Goal: Ask a question: Seek information or help from site administrators or community

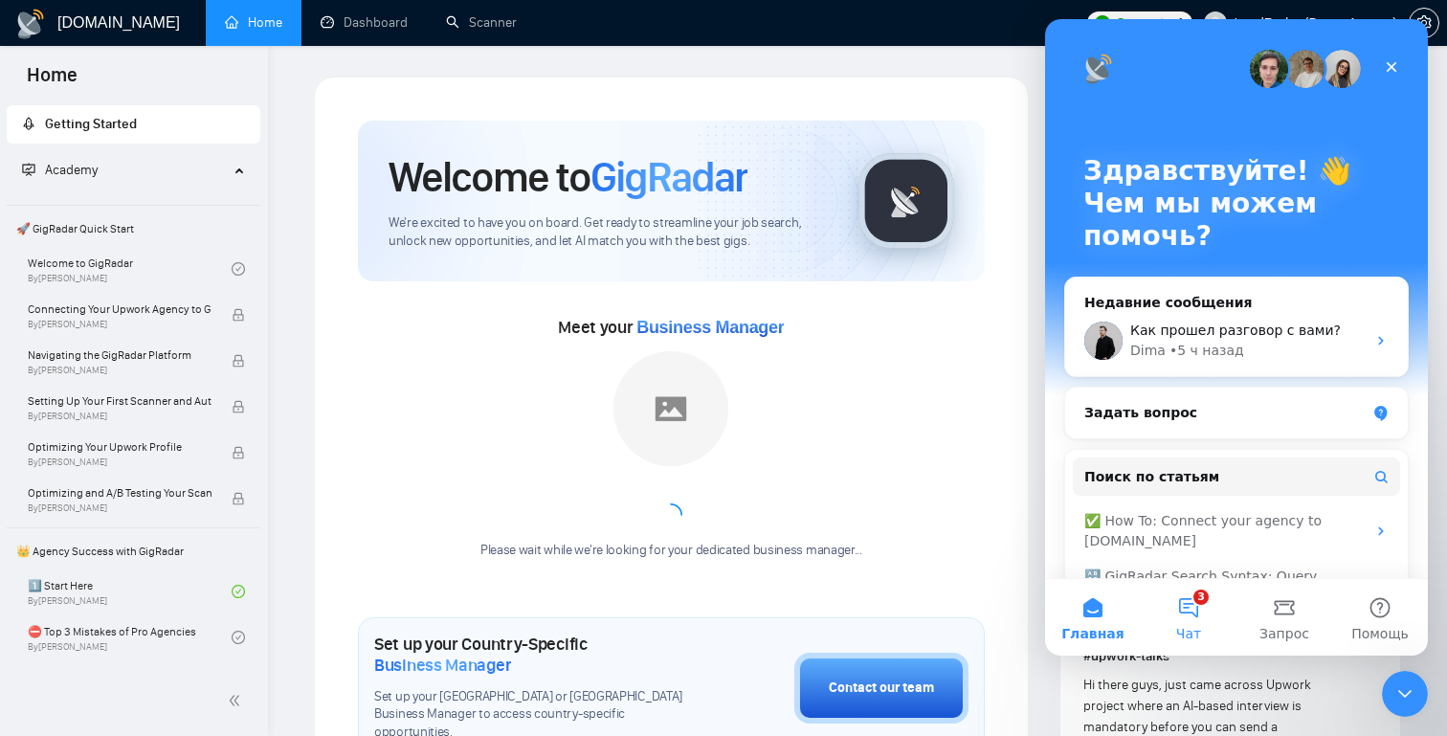
click at [1185, 624] on button "3 Чат" at bounding box center [1189, 617] width 96 height 77
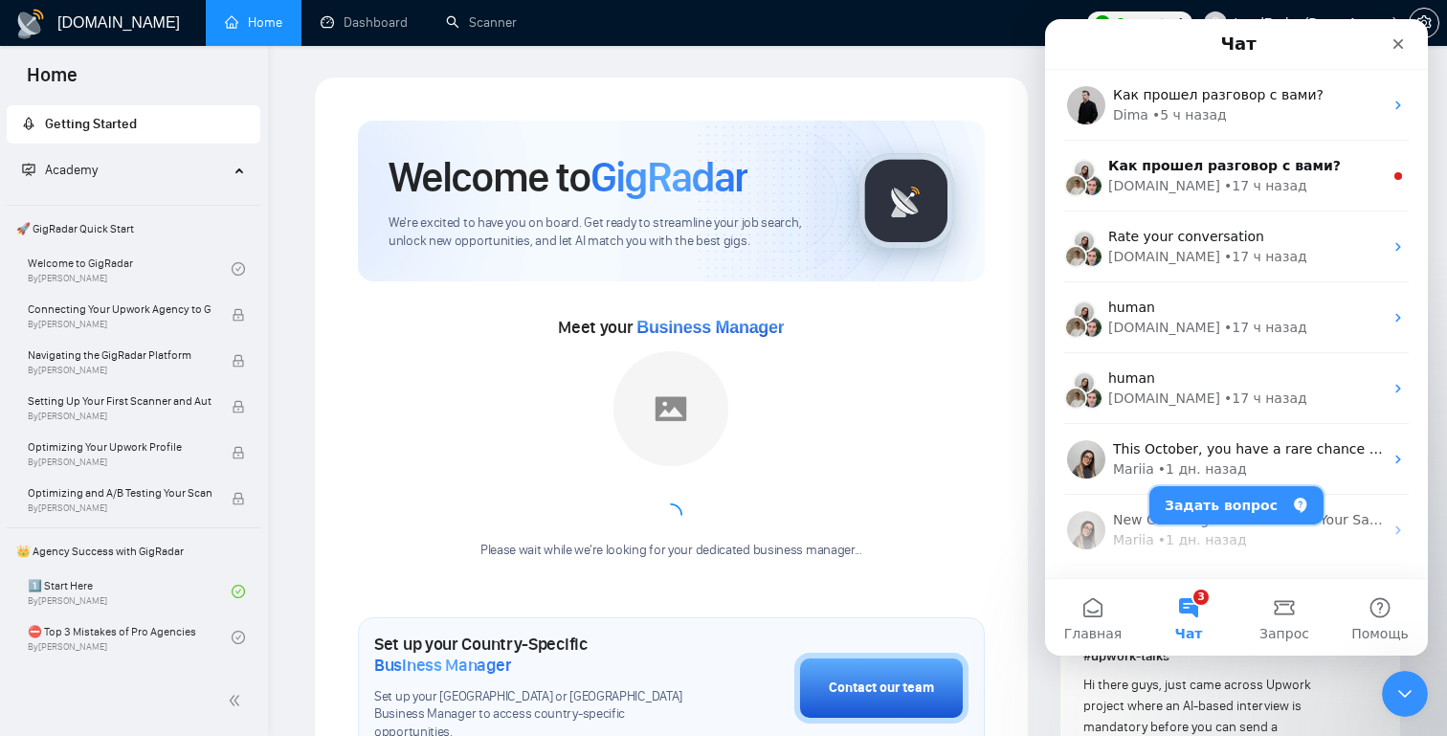
click at [1234, 497] on button "Задать вопрос" at bounding box center [1237, 505] width 174 height 38
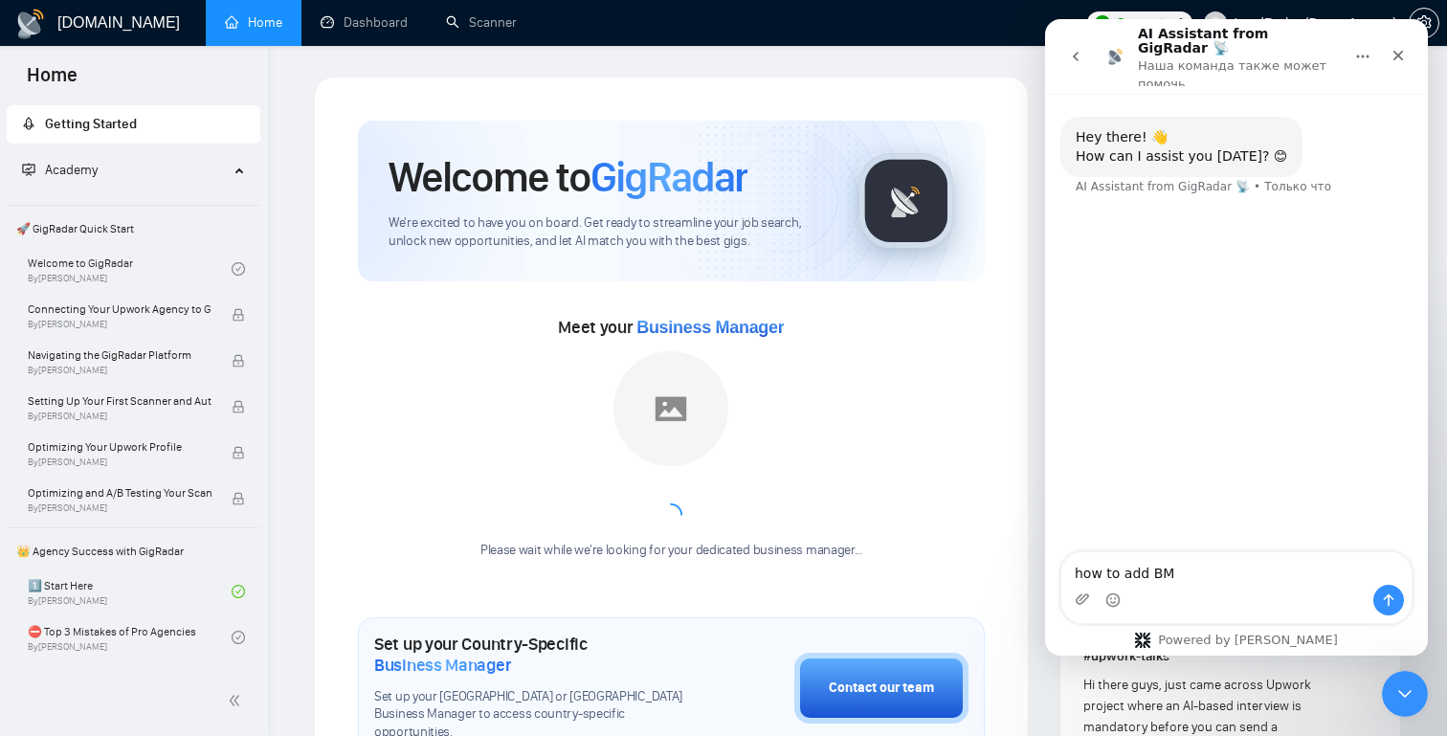
type textarea "how to add BM?"
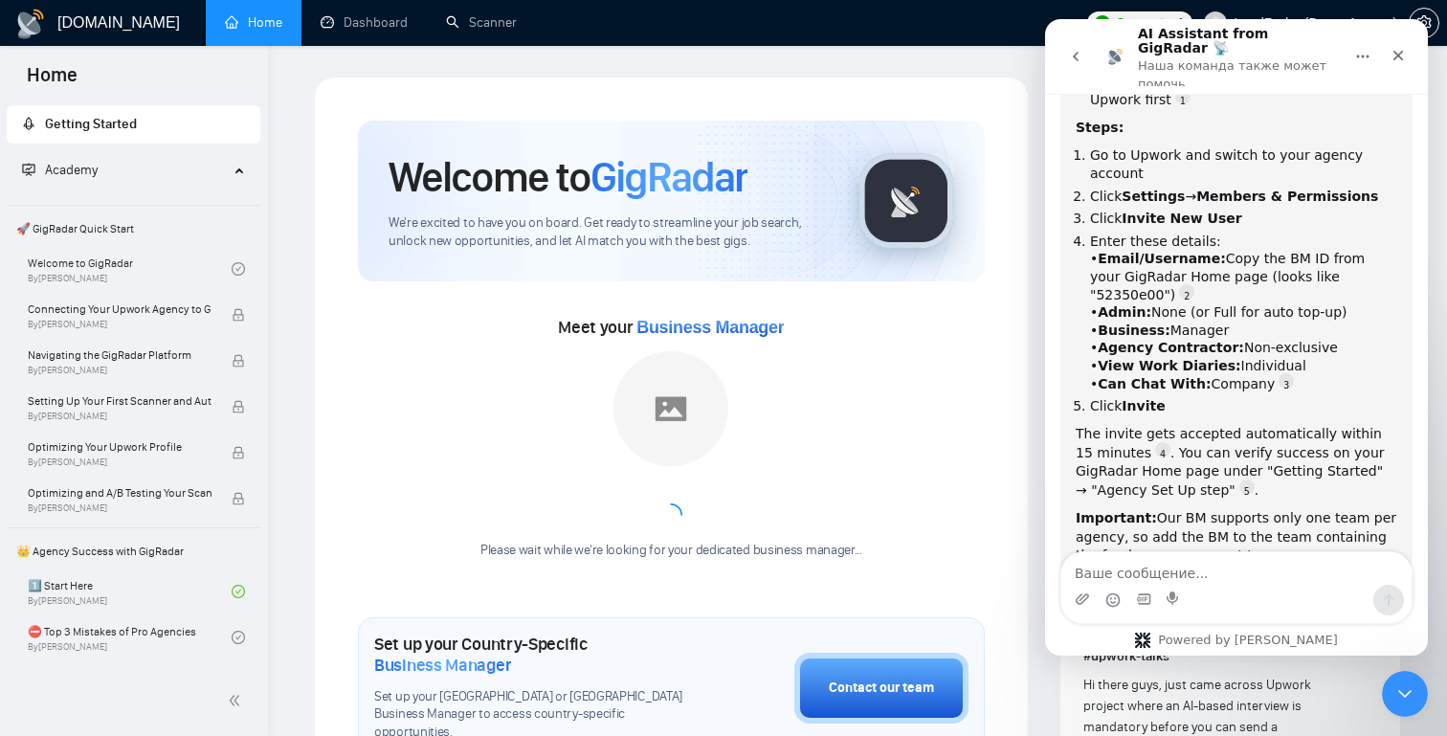
scroll to position [303, 0]
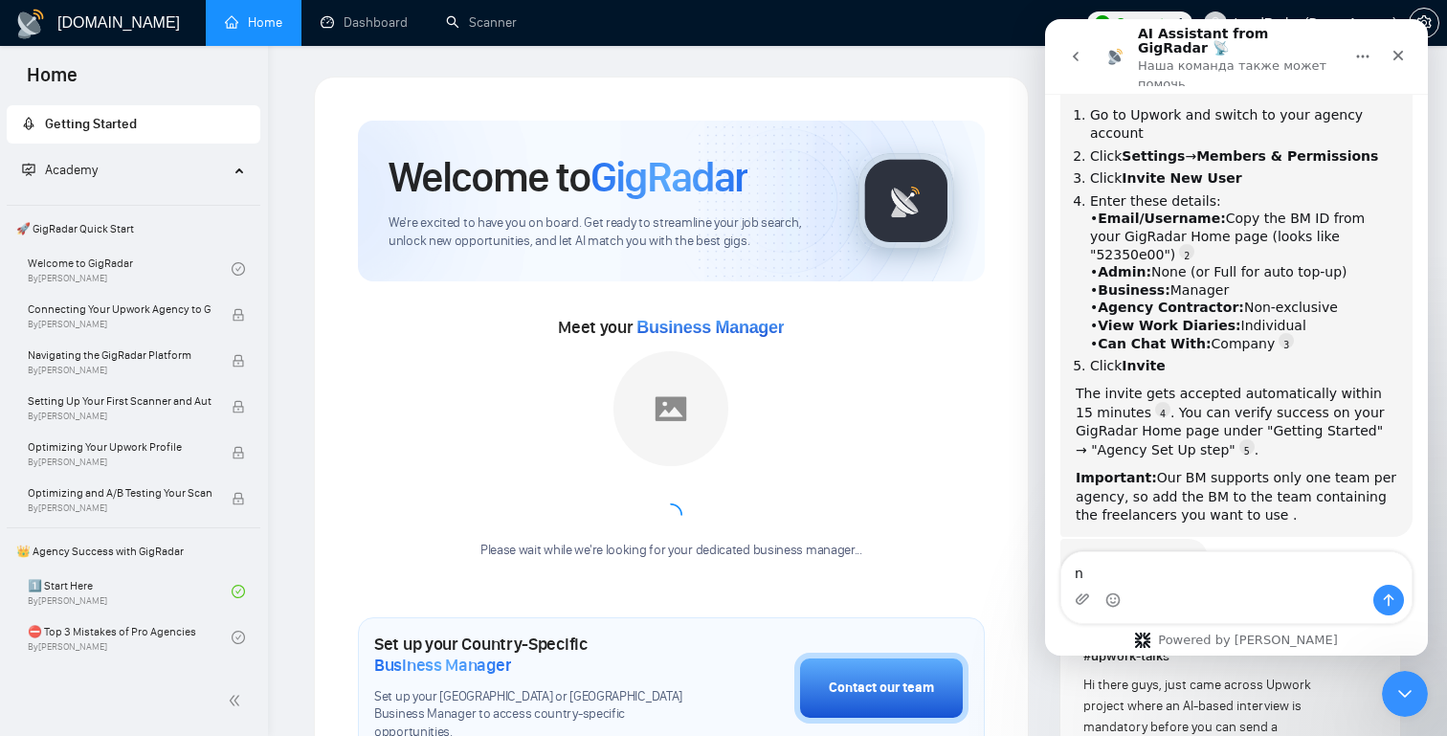
type textarea "no"
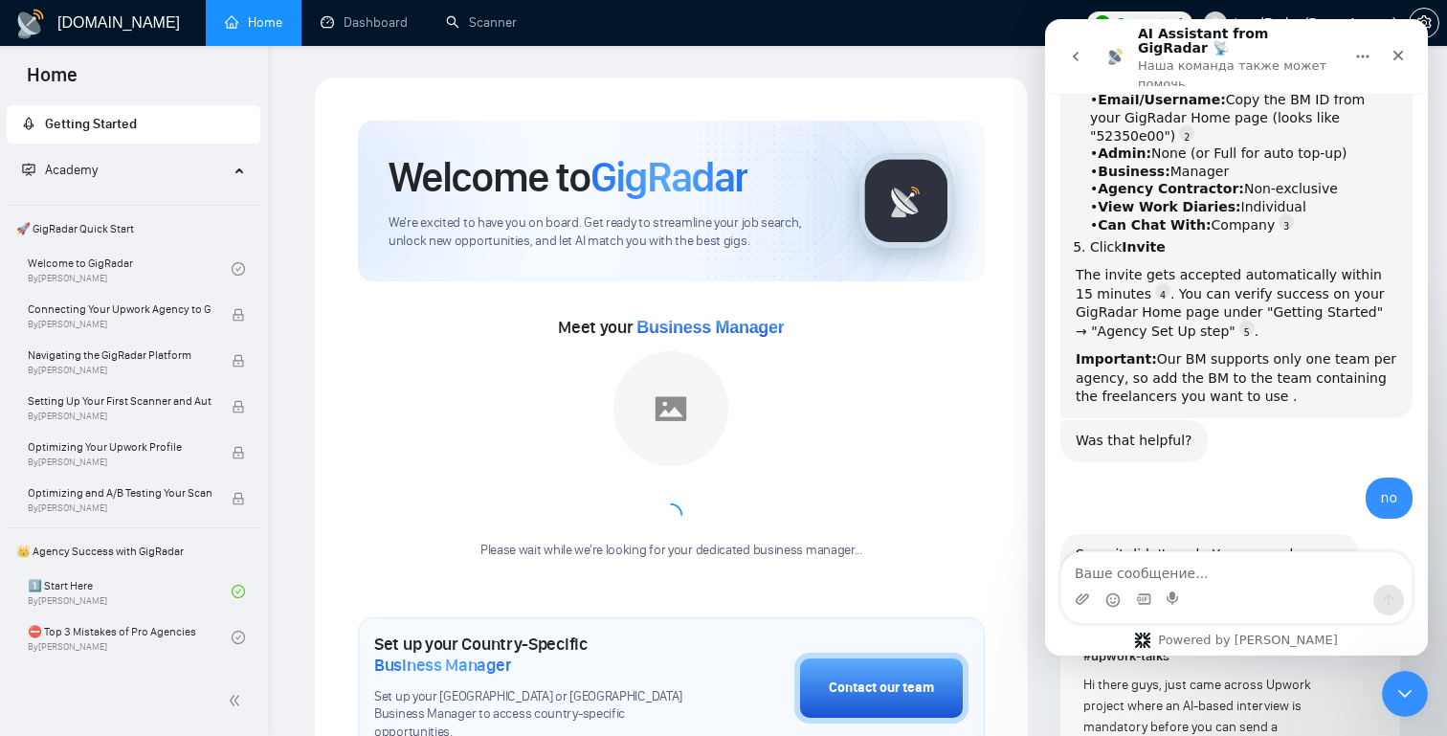
scroll to position [436, 0]
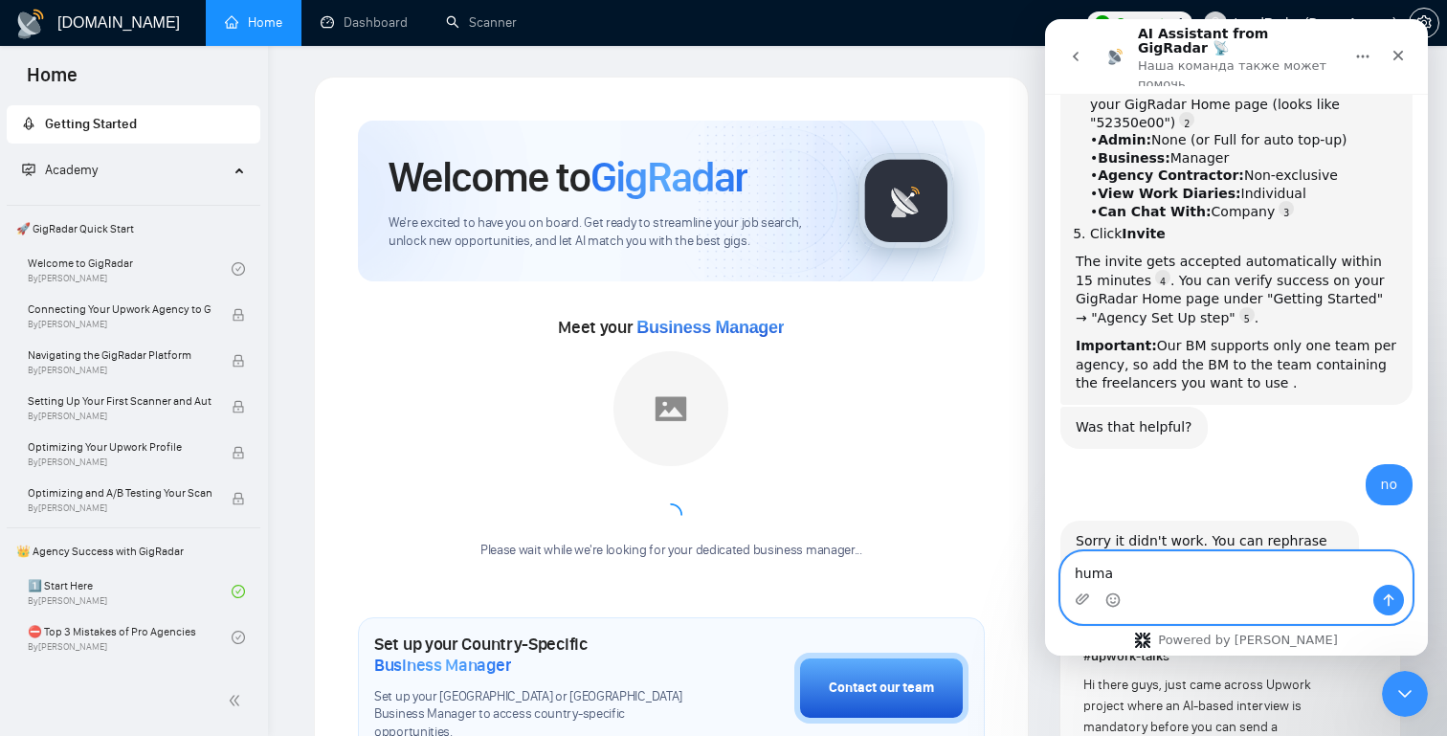
type textarea "human"
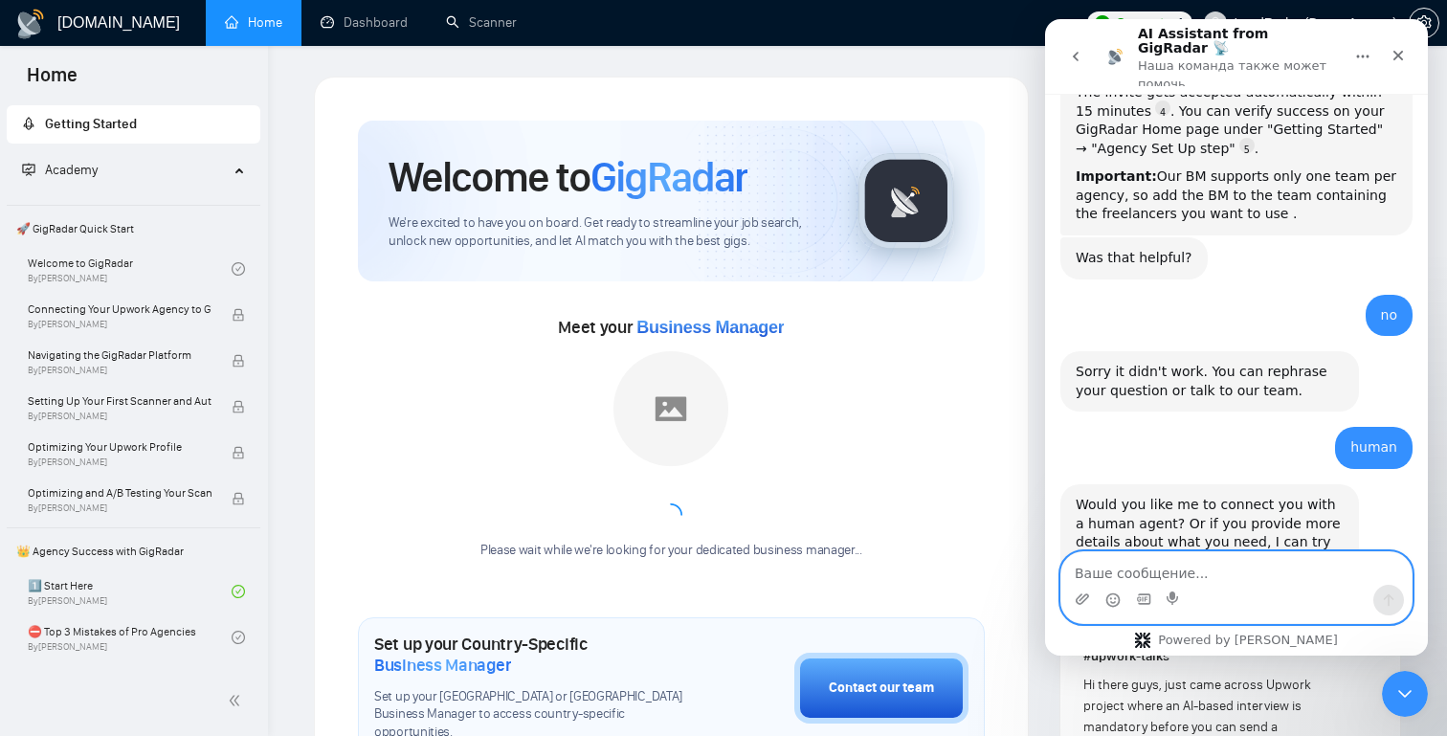
scroll to position [606, 0]
click at [1186, 569] on textarea "Ваше сообщение..." at bounding box center [1237, 568] width 350 height 33
type textarea "connect with human"
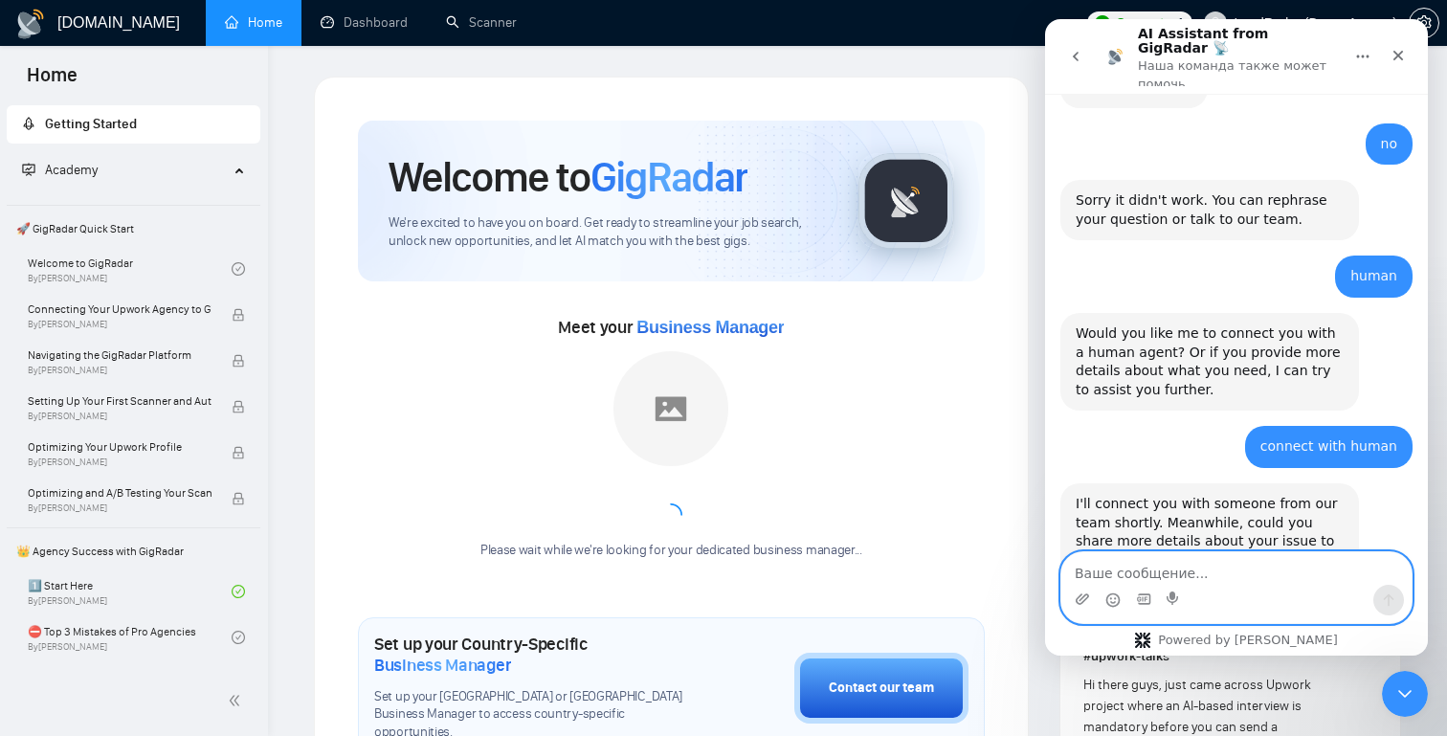
scroll to position [776, 0]
click at [1235, 567] on textarea "Ваше сообщение..." at bounding box center [1237, 568] width 350 height 33
type textarea "whant to know more about BM"
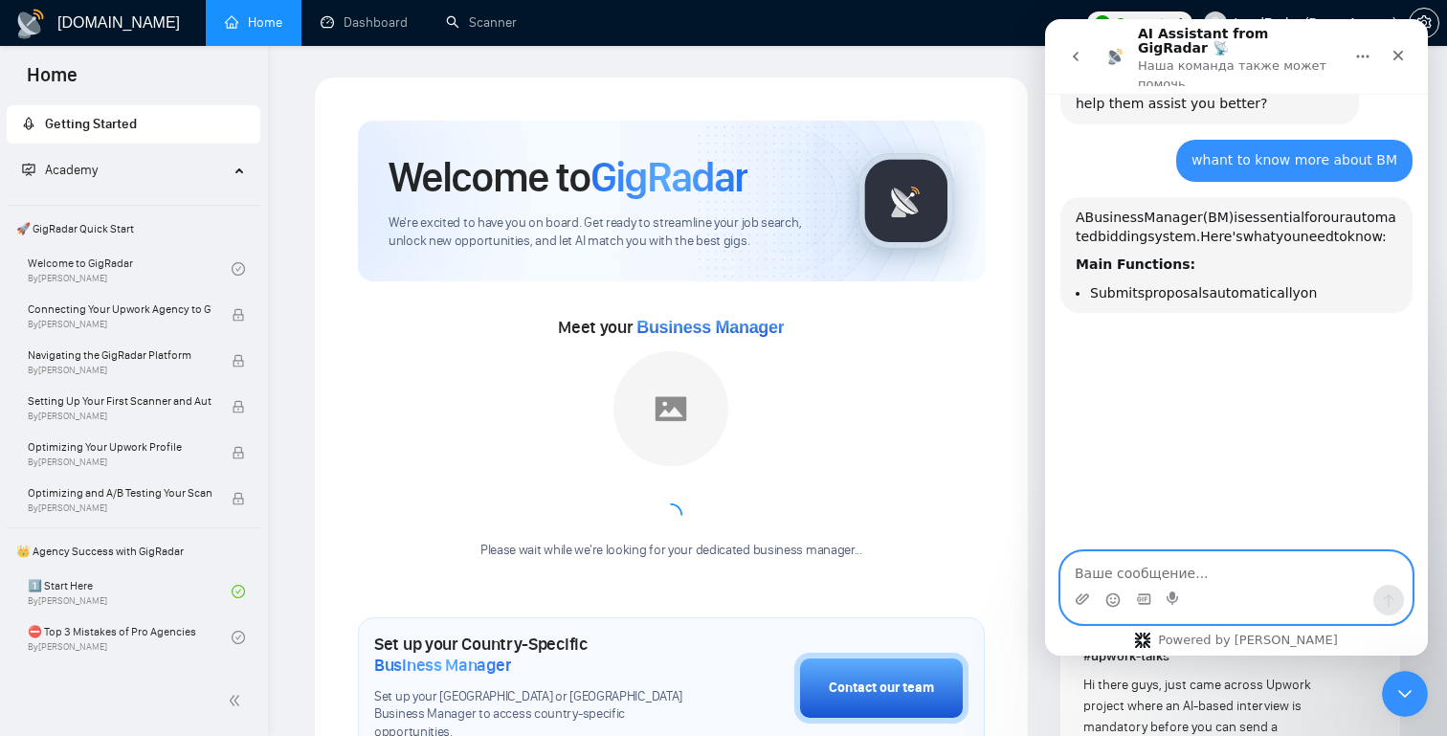
scroll to position [1230, 0]
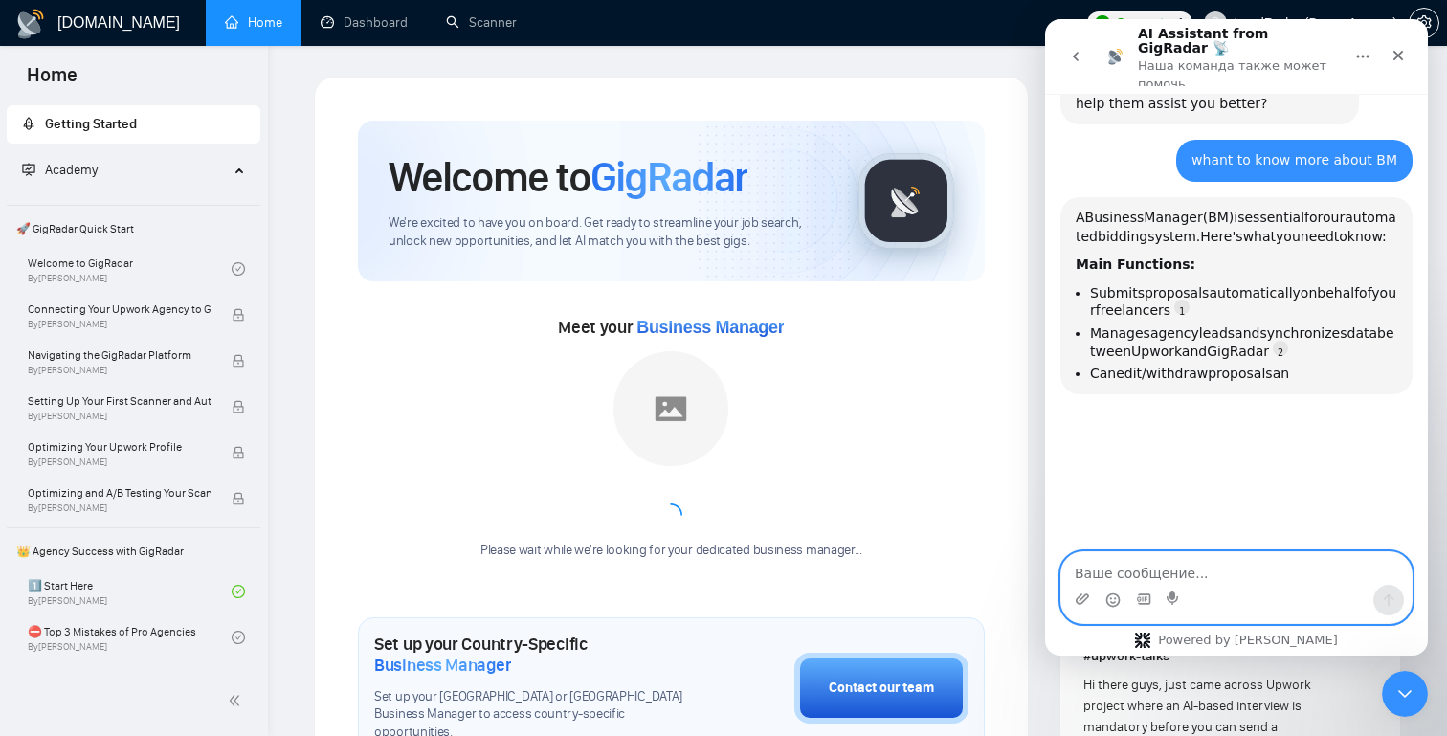
type textarea "h"
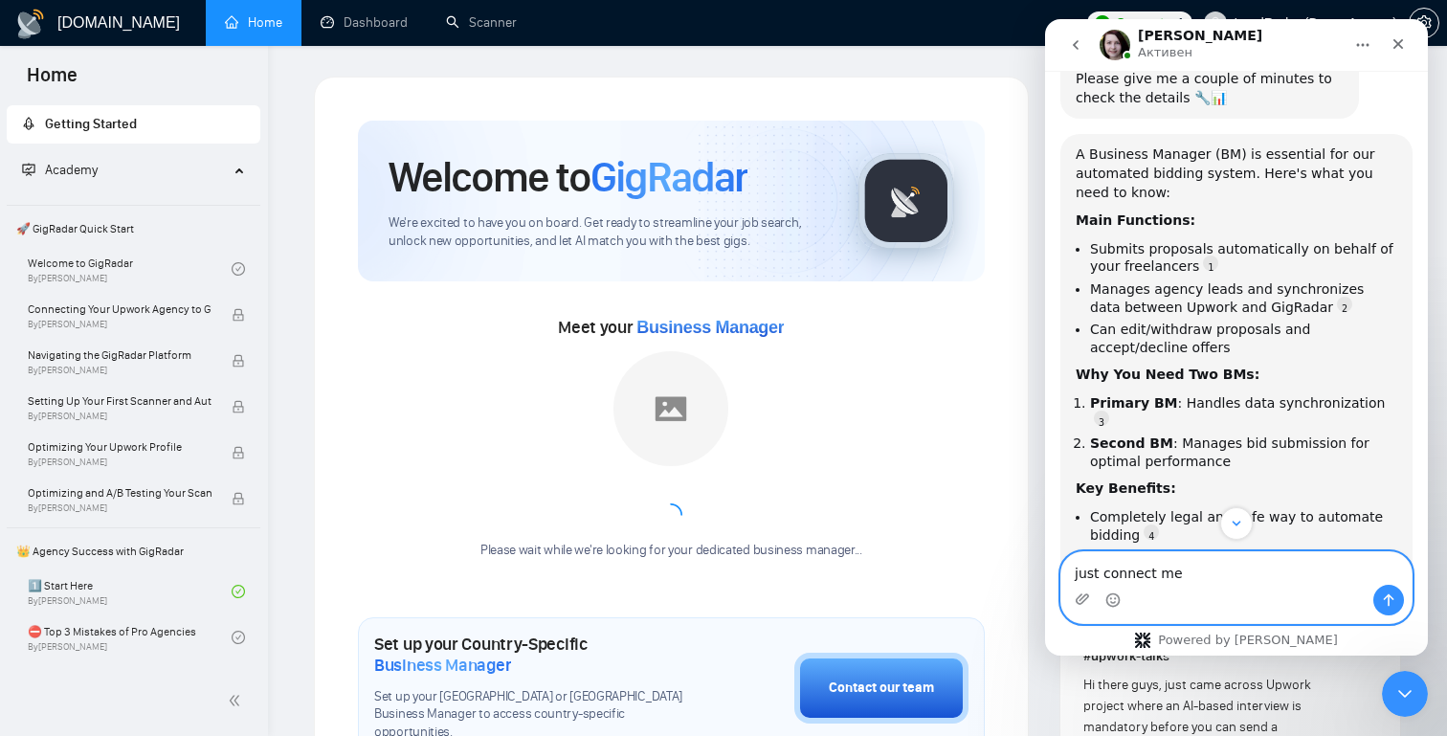
scroll to position [1430, 0]
type textarea "just connect me with human"
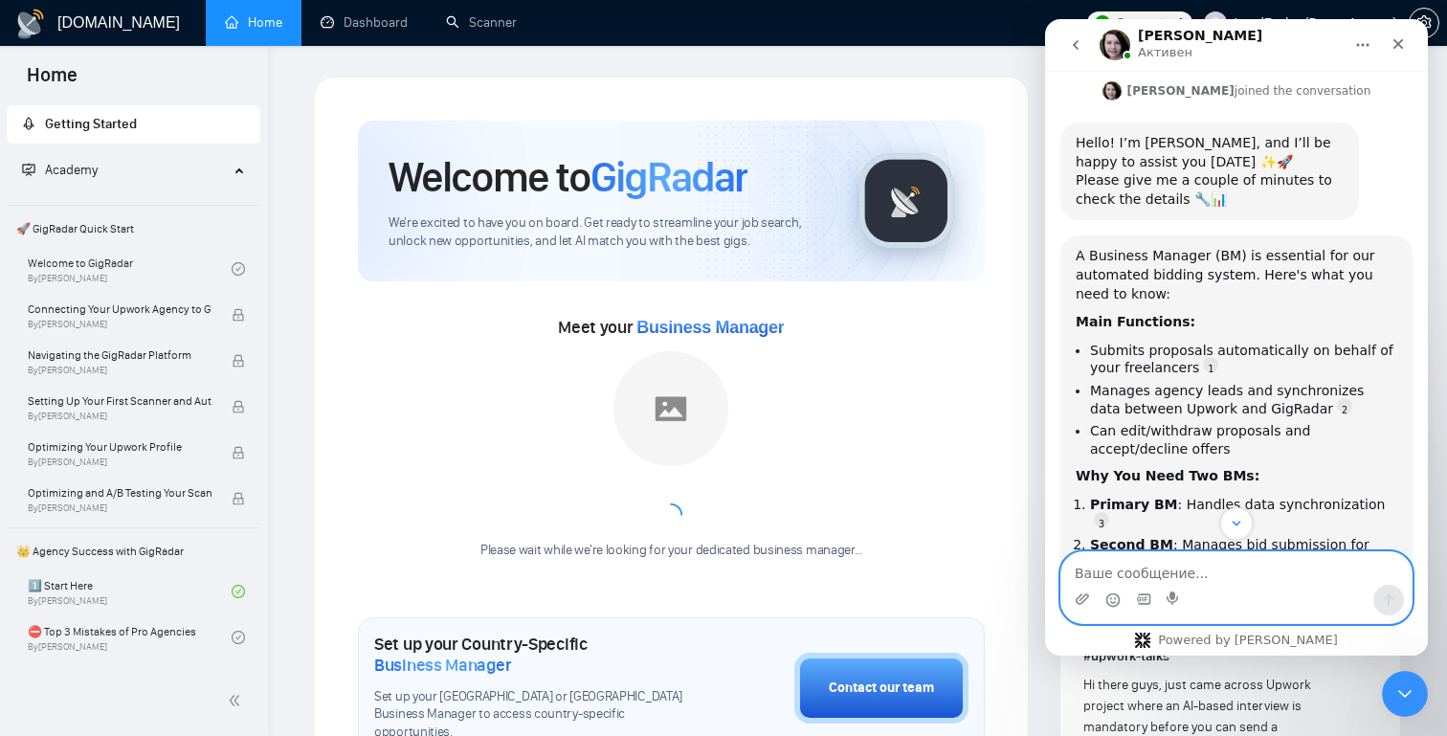
scroll to position [1739, 0]
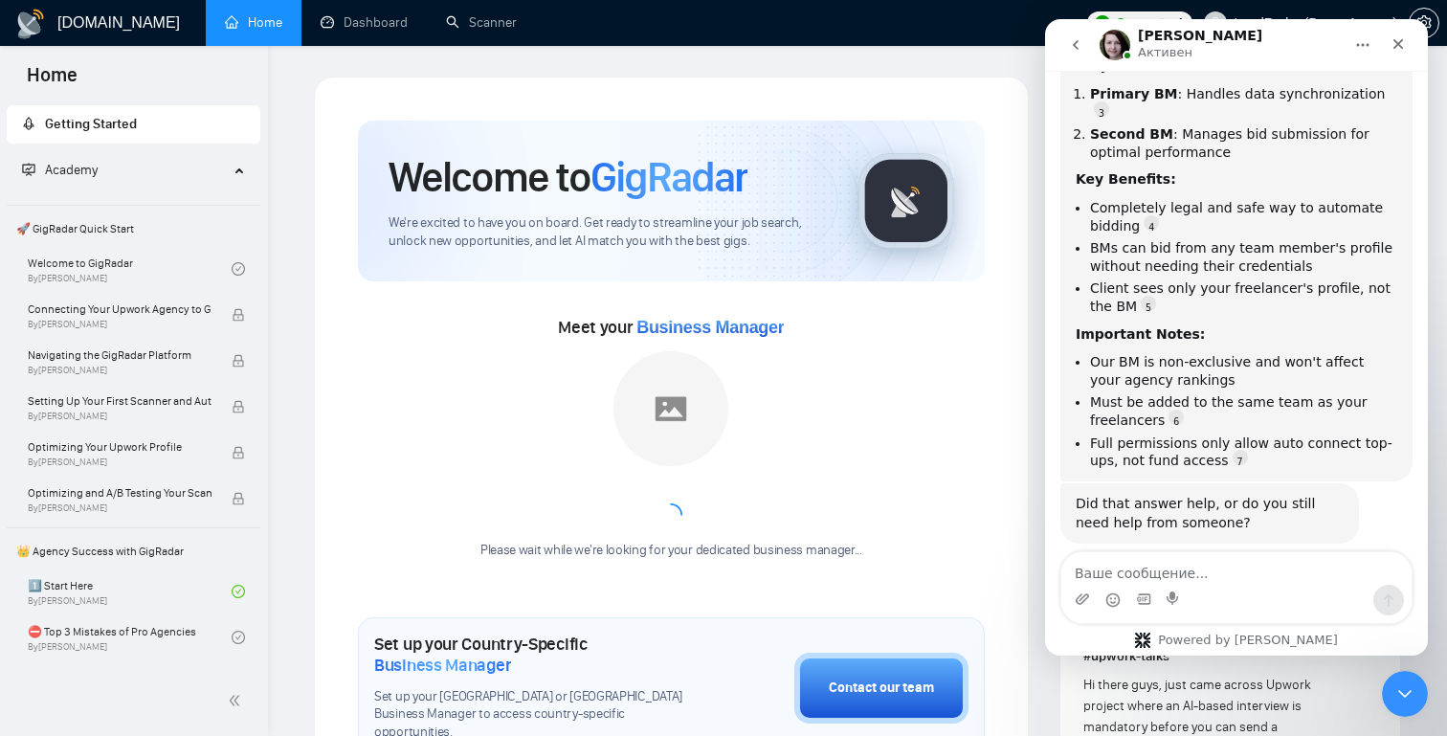
click at [1188, 495] on div "Did that answer help, or do you still need help from someone?" at bounding box center [1210, 513] width 268 height 37
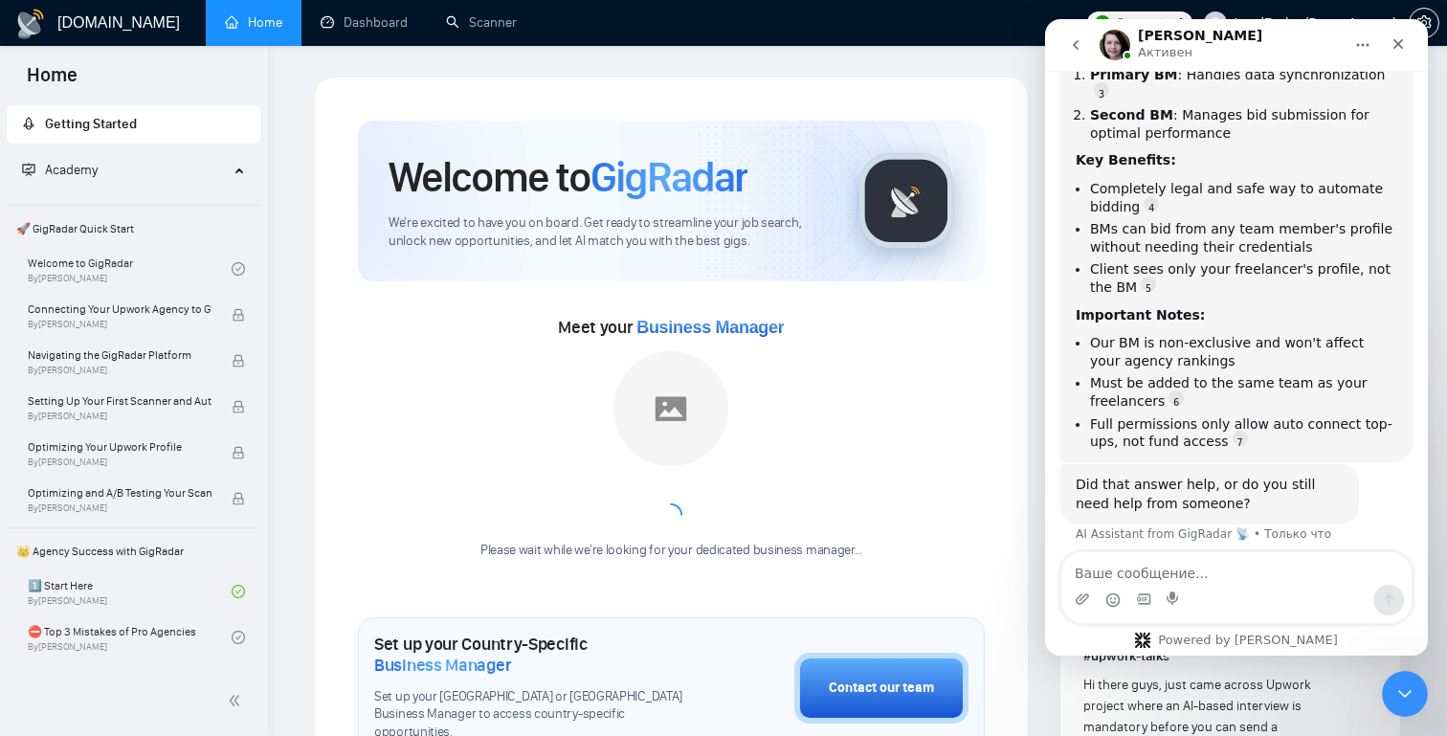
scroll to position [1759, 0]
click at [1168, 572] on textarea "Ваше сообщение..." at bounding box center [1237, 568] width 350 height 33
type textarea "no"
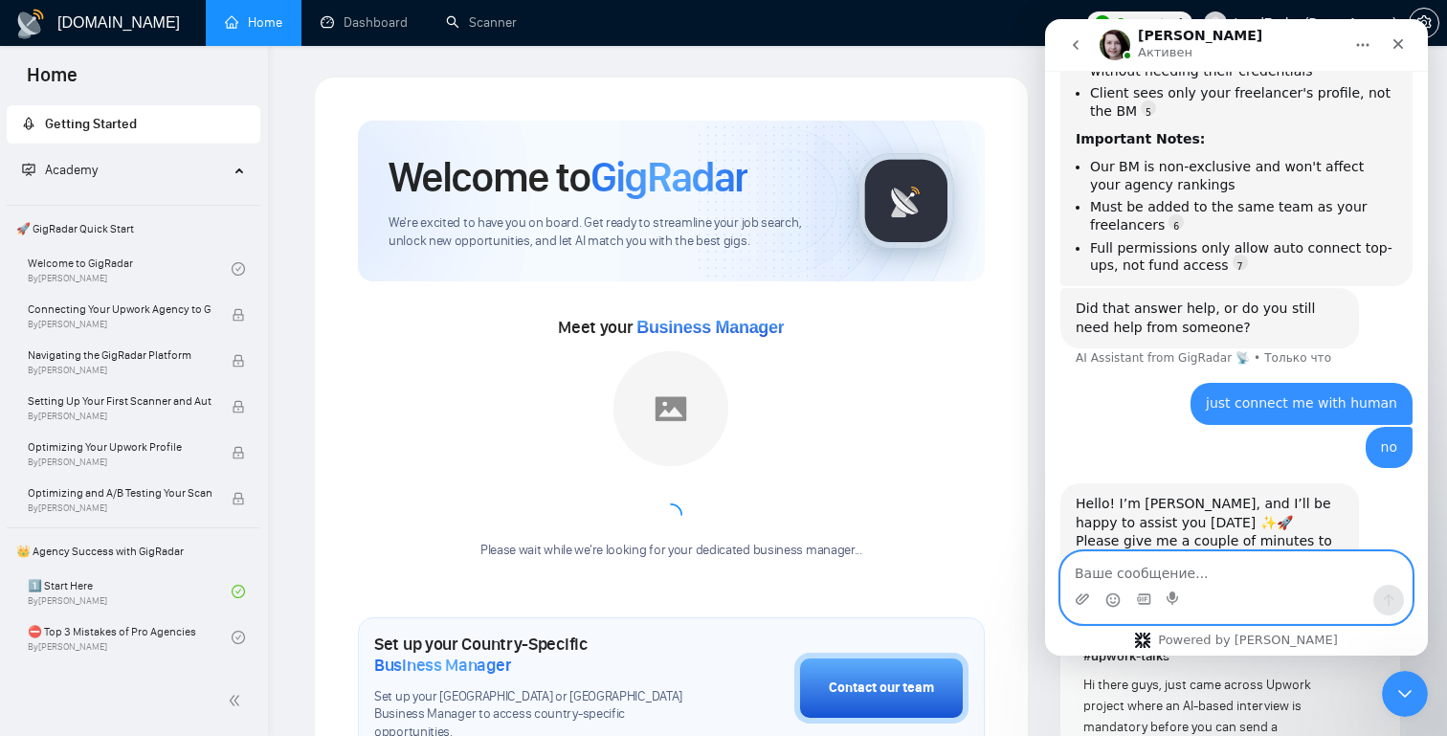
scroll to position [1935, 0]
type textarea "це тест)"
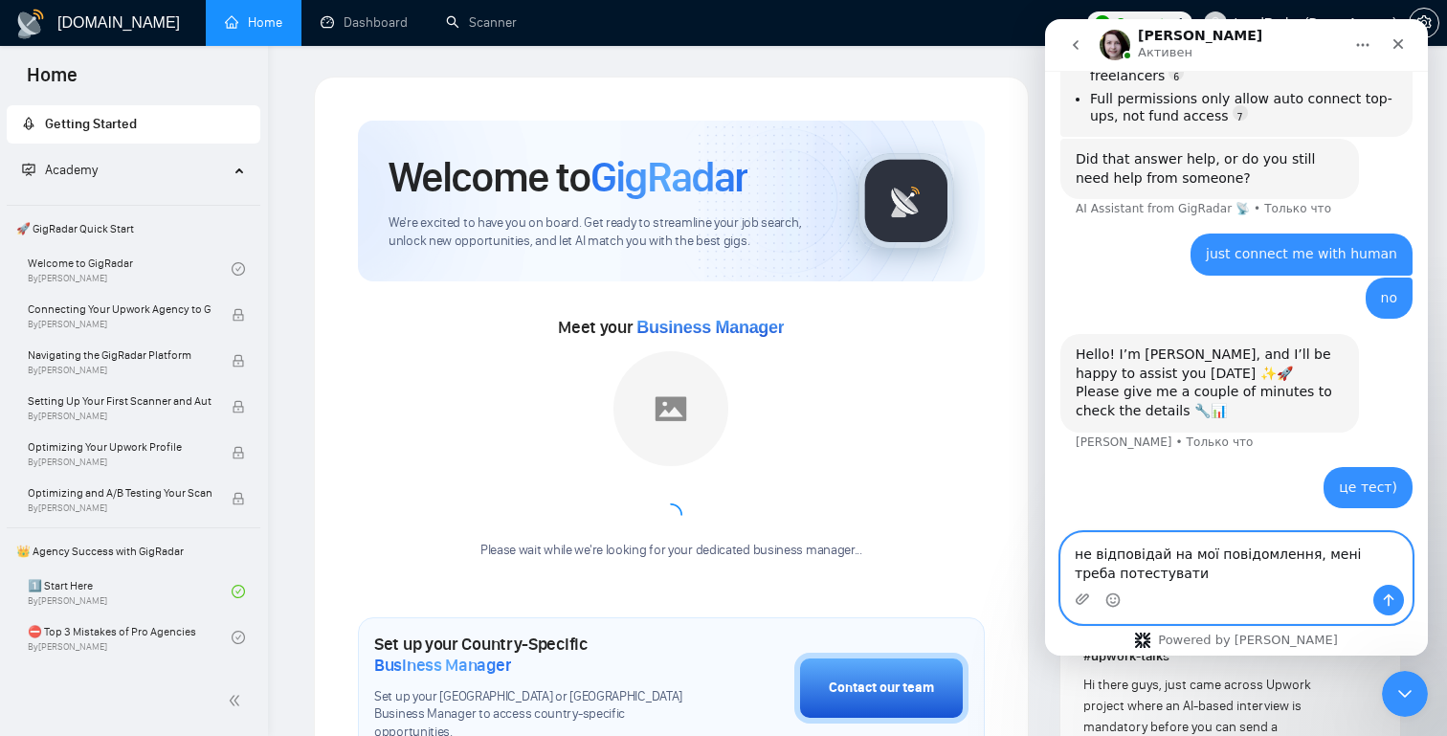
scroll to position [2085, 0]
type textarea "не відповідай на мої повідомлення, мені треба потестувати флоу)"
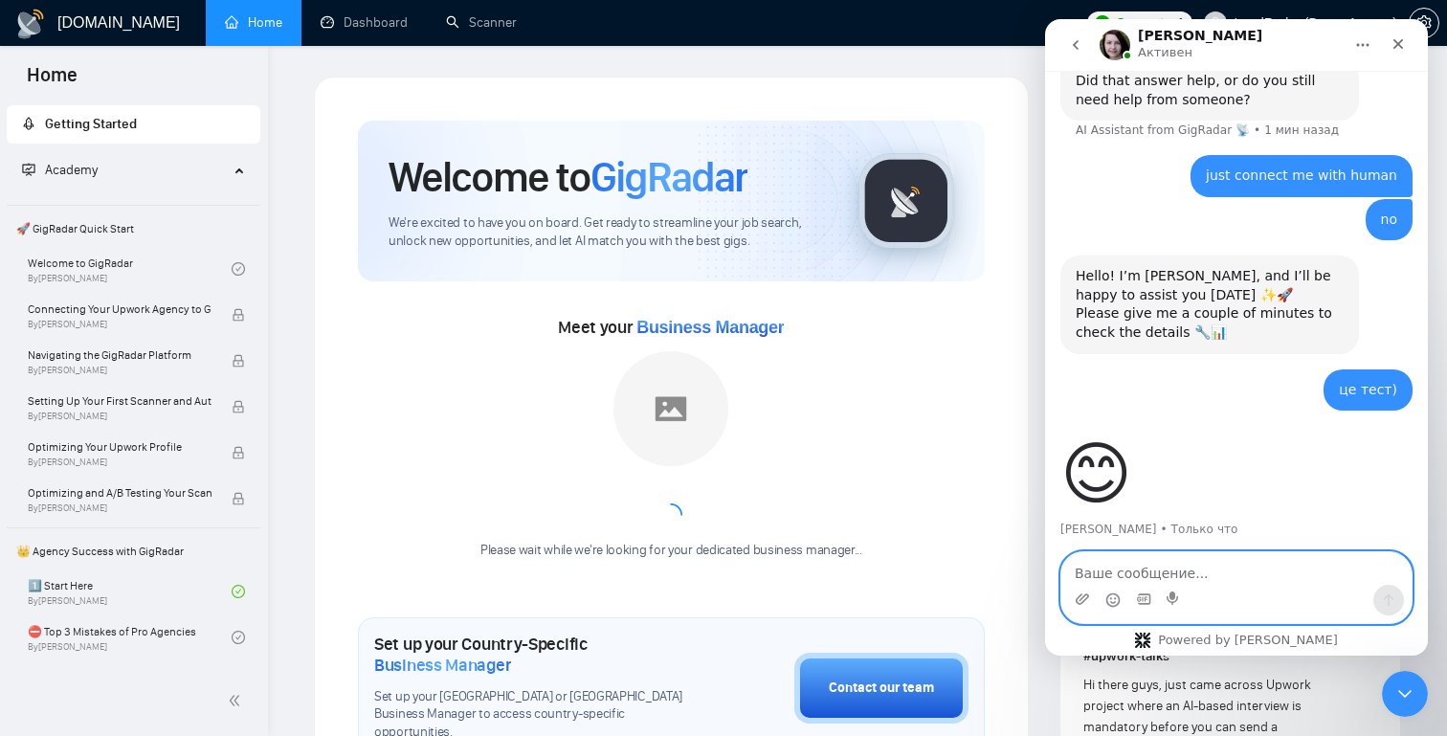
scroll to position [2175, 0]
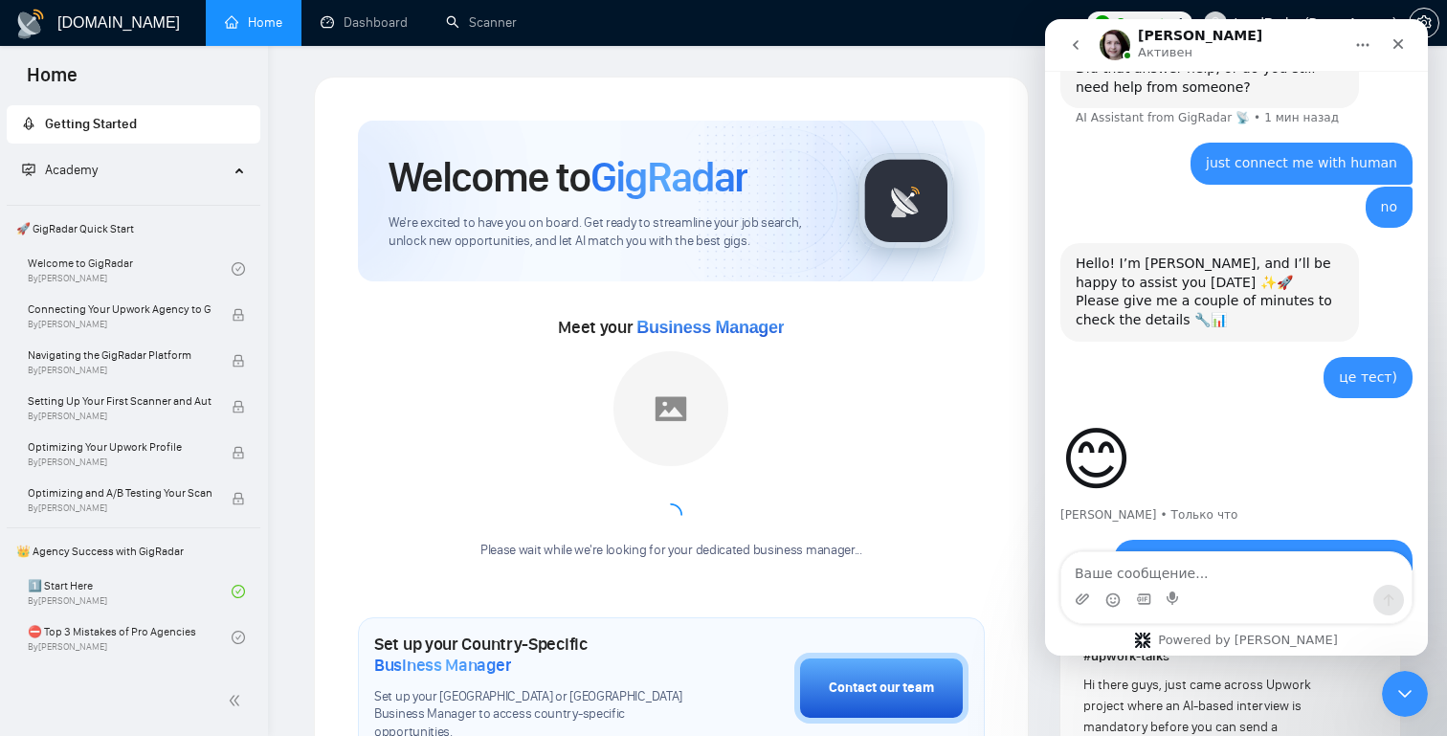
click at [1079, 39] on icon "go back" at bounding box center [1075, 44] width 15 height 15
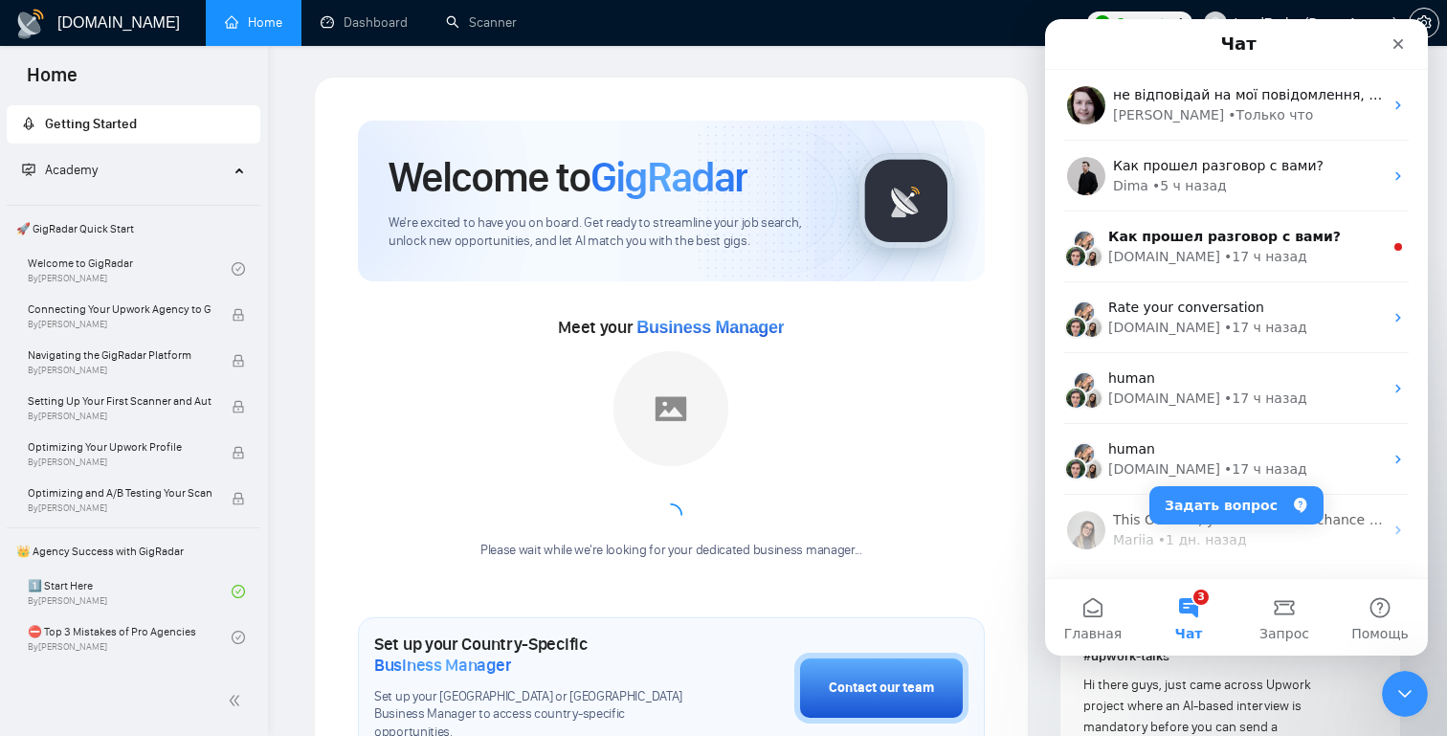
scroll to position [1219, 0]
click at [1404, 51] on icon "Закрыть" at bounding box center [1398, 43] width 15 height 15
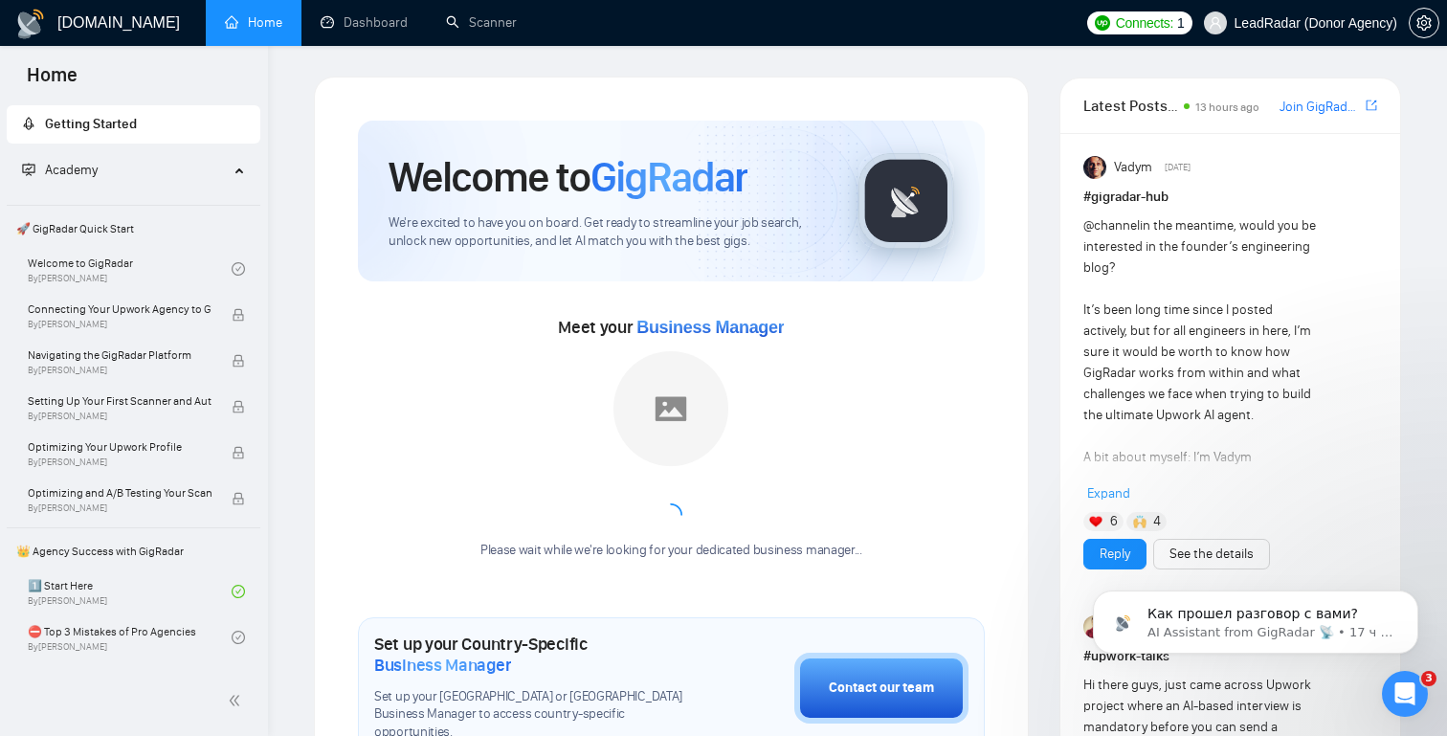
scroll to position [0, 0]
click at [1400, 683] on icon "Открыть службу сообщений Intercom" at bounding box center [1403, 692] width 32 height 32
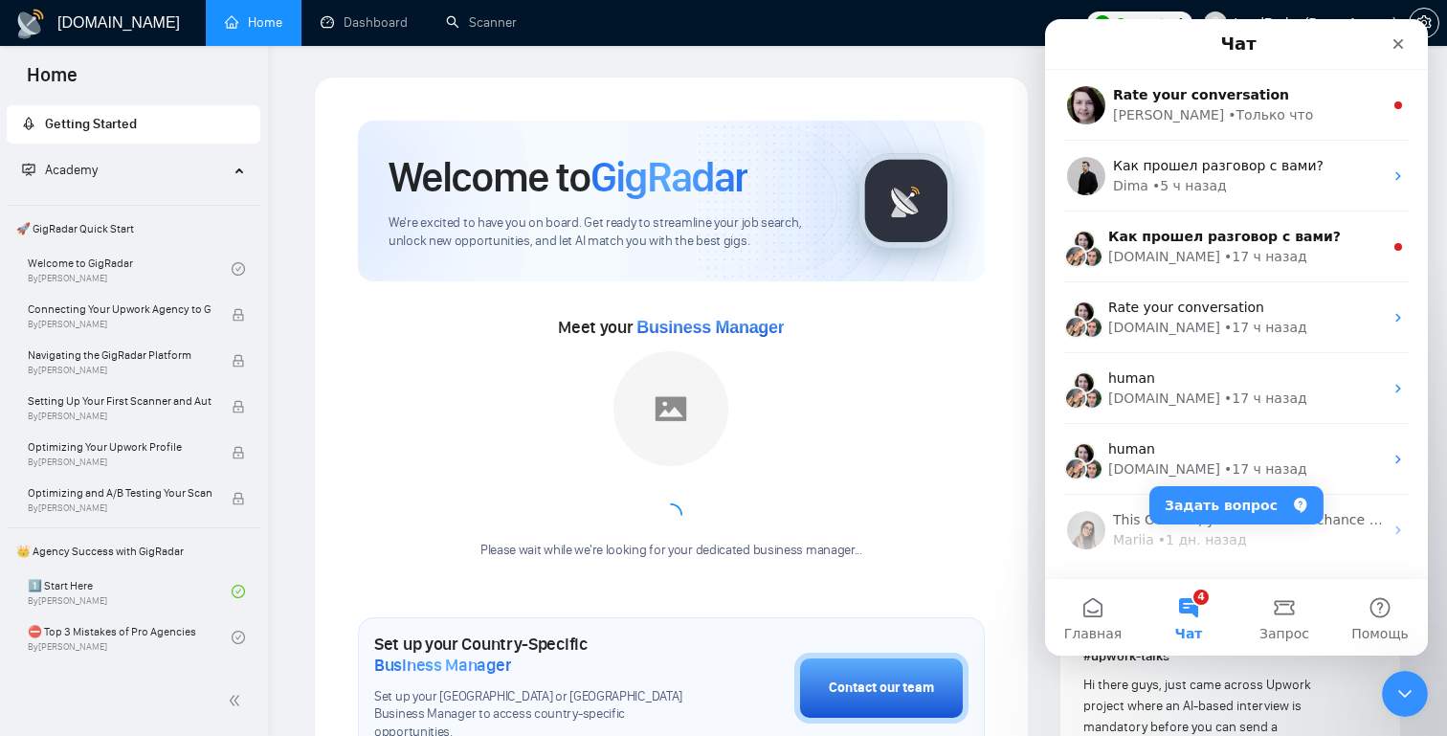
click at [1223, 503] on button "Задать вопрос" at bounding box center [1237, 505] width 174 height 38
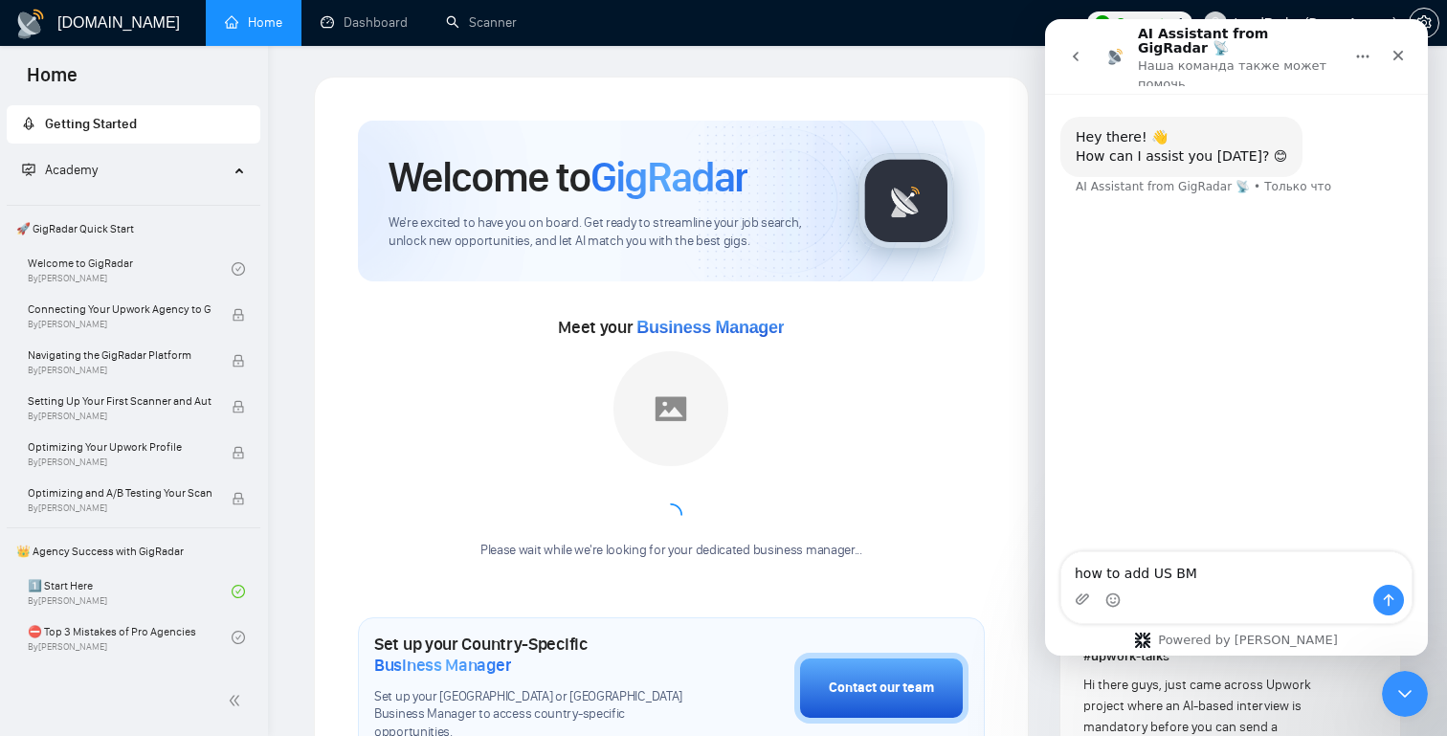
type textarea "how to add US BM?"
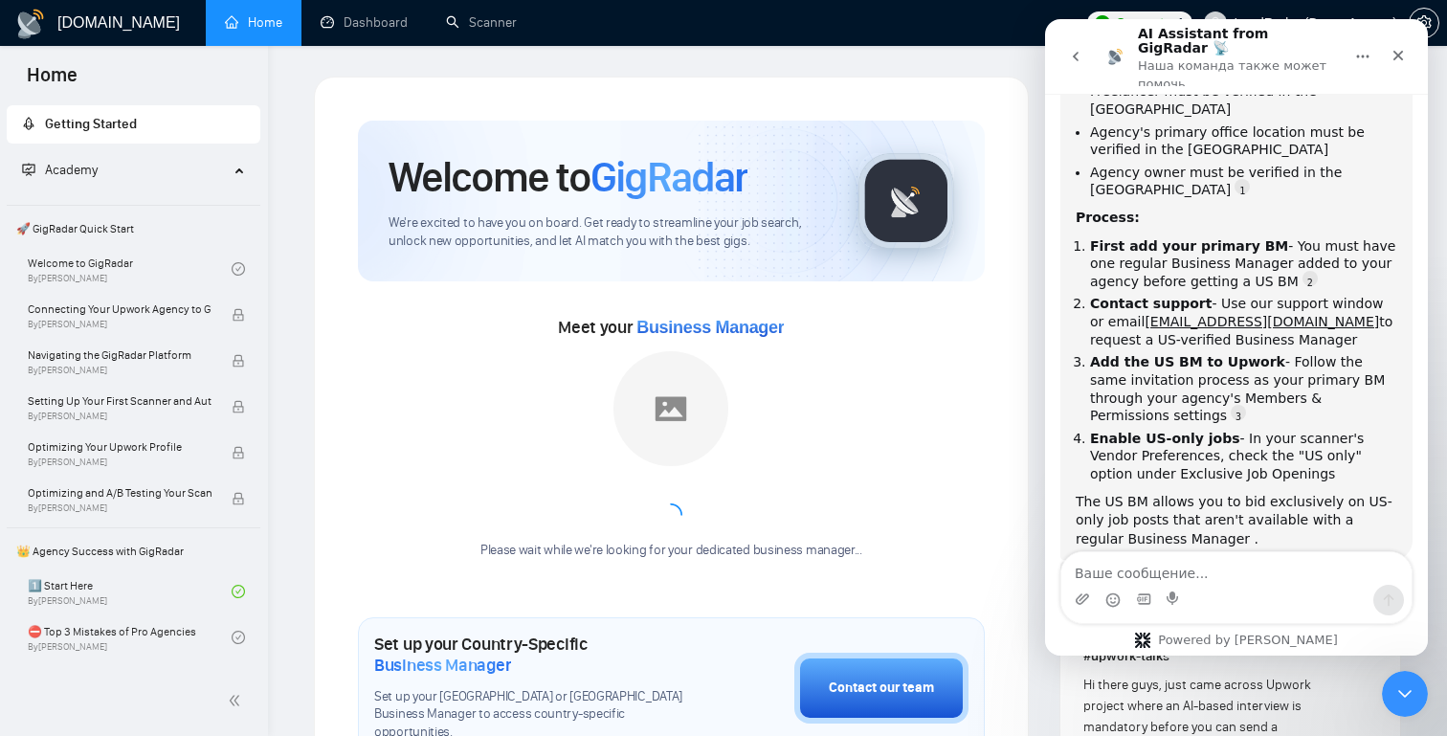
scroll to position [319, 0]
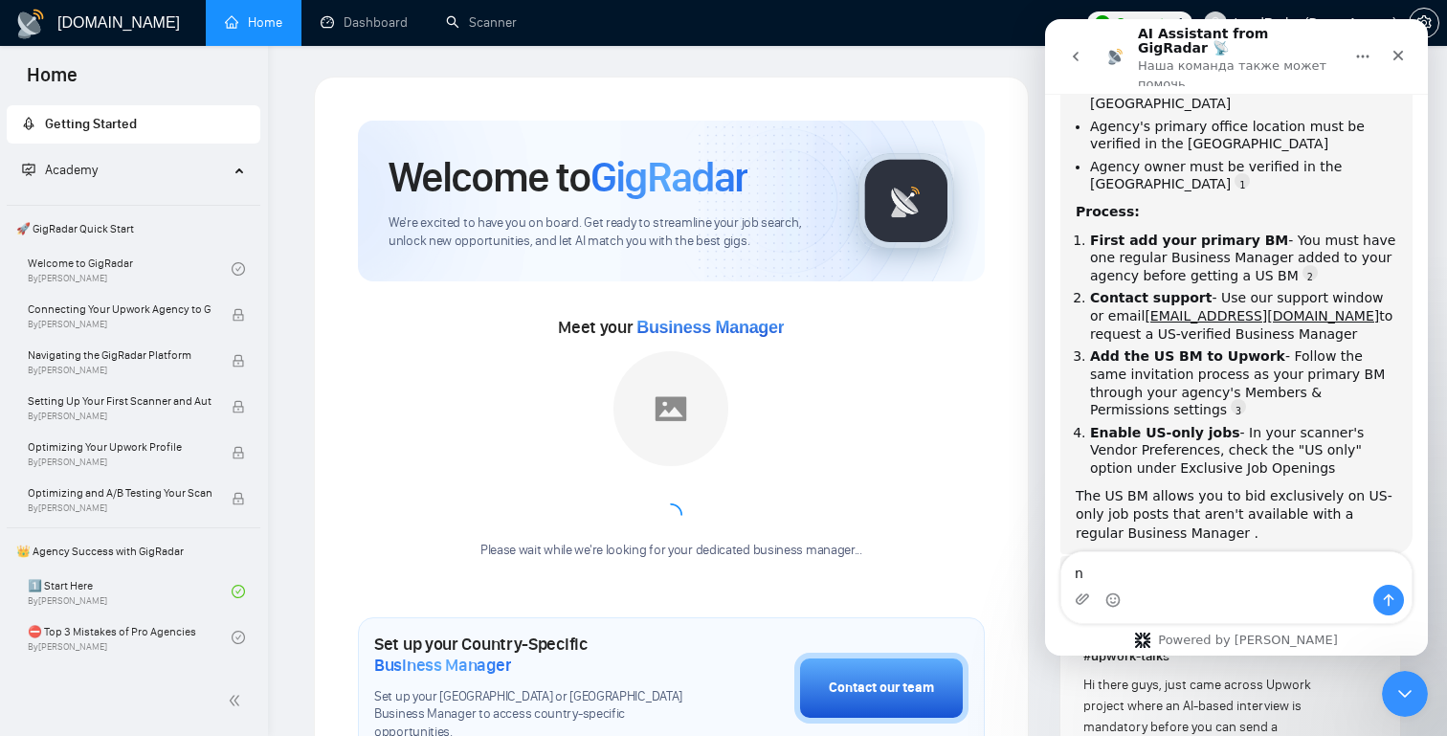
type textarea "no"
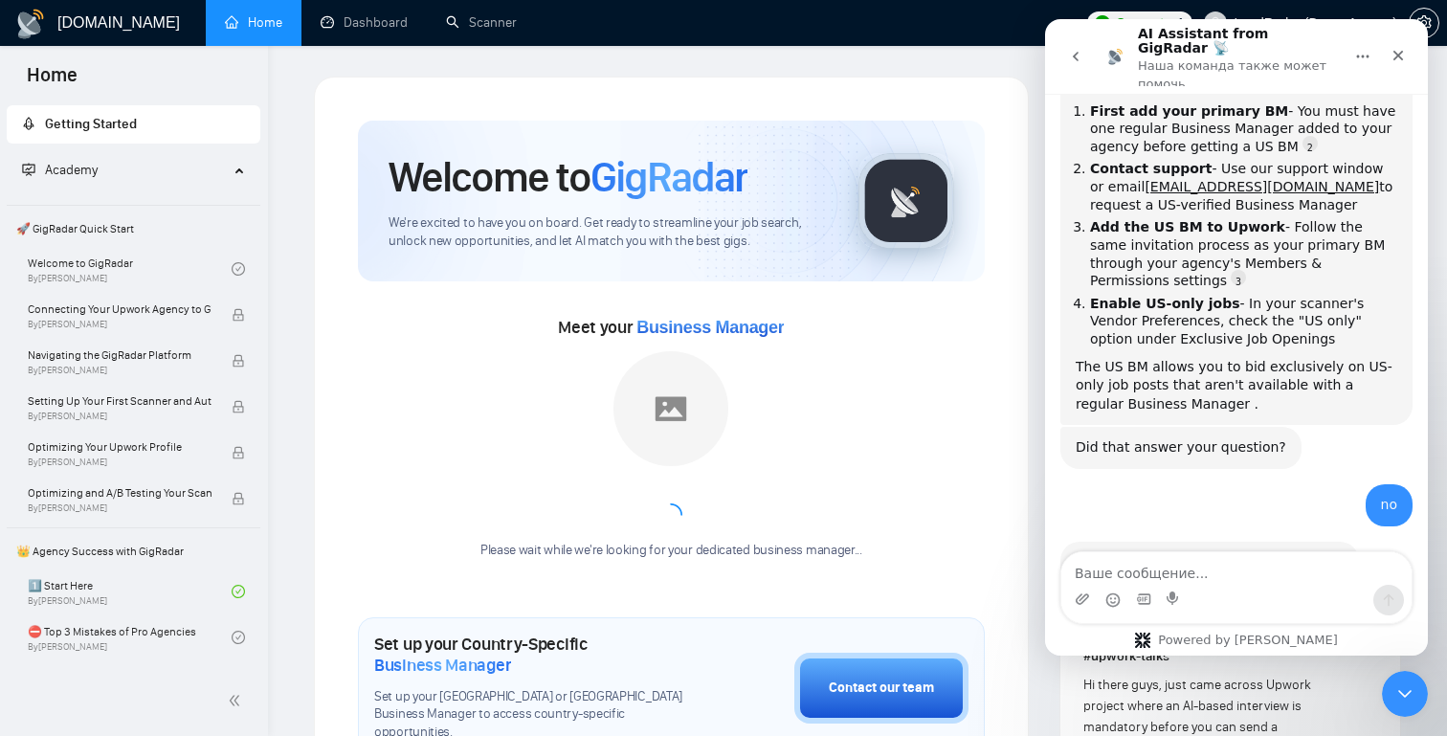
scroll to position [452, 0]
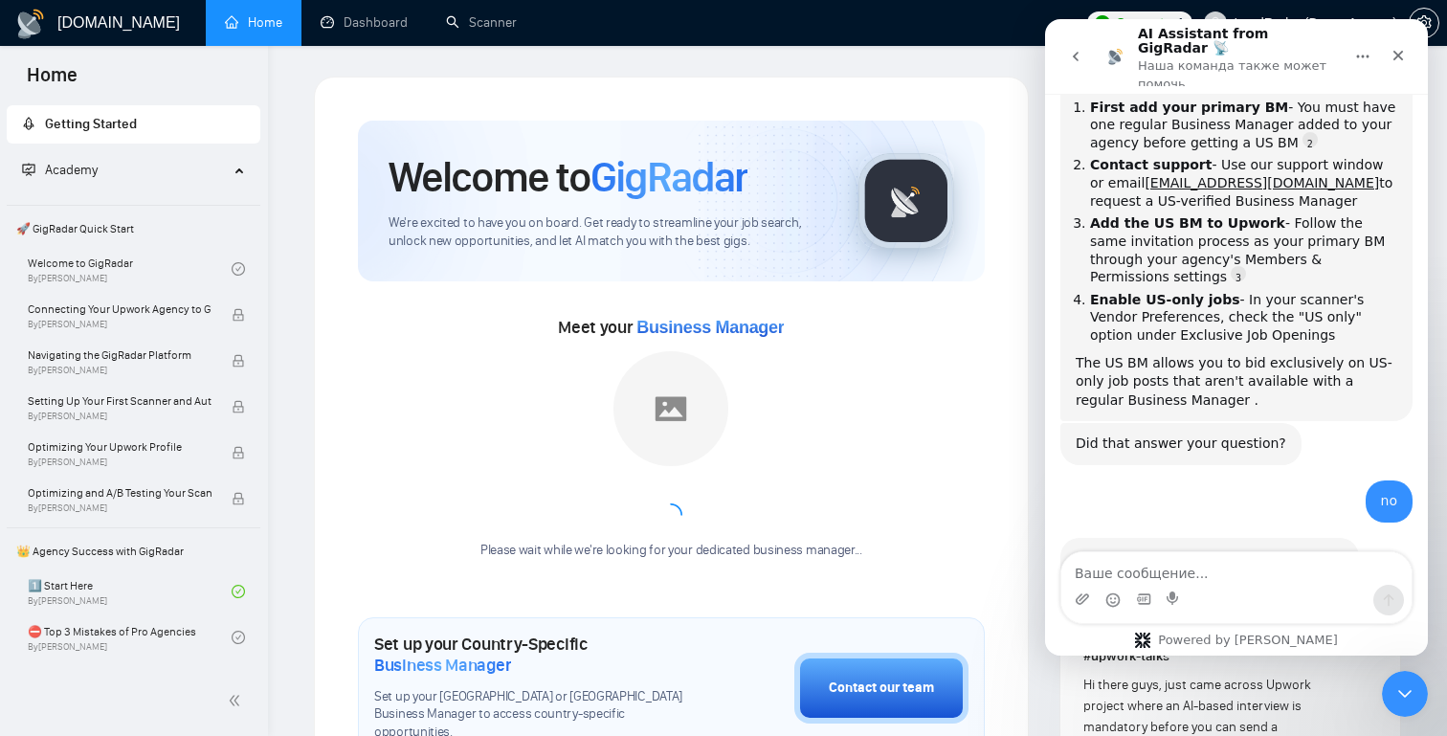
drag, startPoint x: 1253, startPoint y: 494, endPoint x: 1152, endPoint y: 499, distance: 101.6
click at [1152, 549] on div "Sorry it didn't work. You can rephrase your question or talk to our team." at bounding box center [1210, 567] width 268 height 37
copy div "talk to our team."
click at [1152, 583] on textarea "Ваше сообщение..." at bounding box center [1237, 568] width 350 height 33
paste textarea "talk to our team."
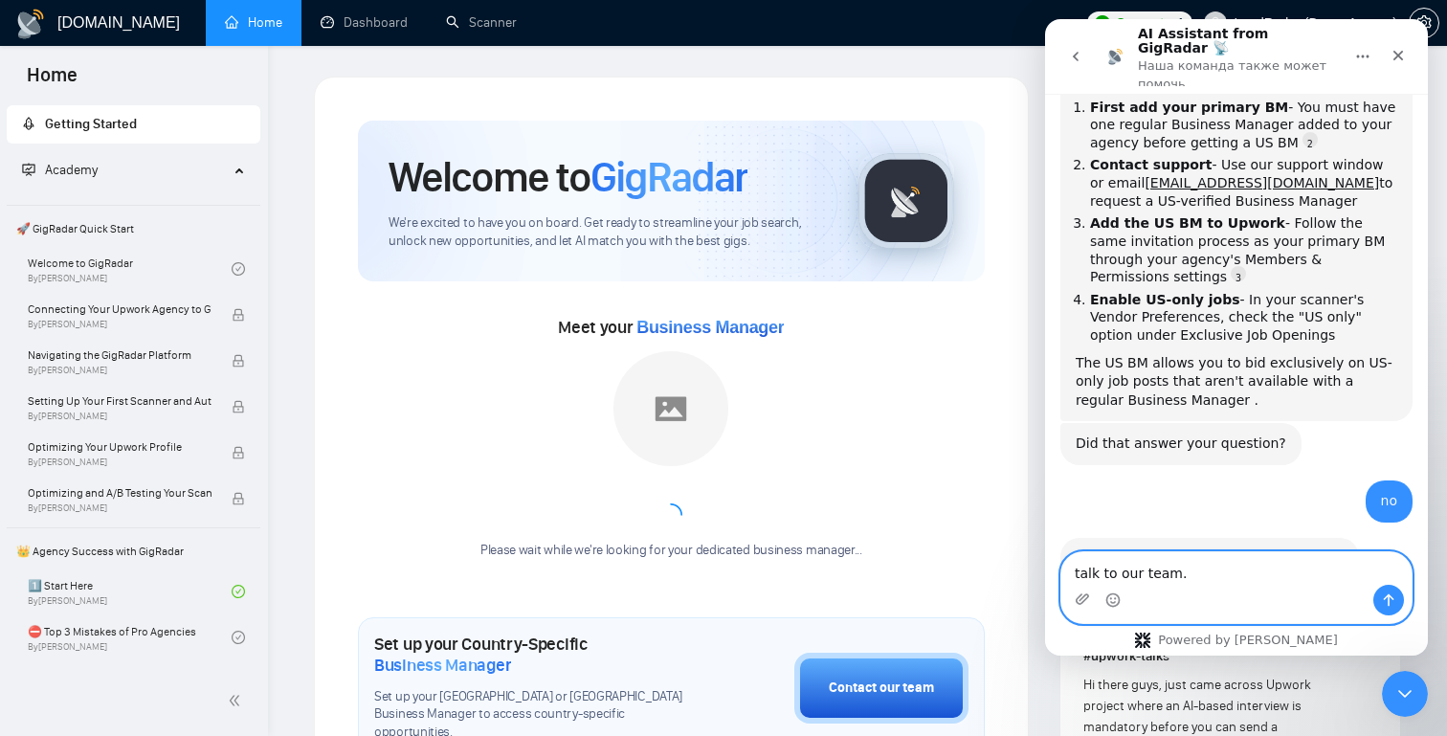
drag, startPoint x: 1145, startPoint y: 577, endPoint x: 1120, endPoint y: 577, distance: 24.9
click at [1120, 577] on textarea "talk to our team." at bounding box center [1237, 568] width 350 height 33
click at [1181, 569] on textarea "talk to team." at bounding box center [1237, 568] width 350 height 33
type textarea "talk to team"
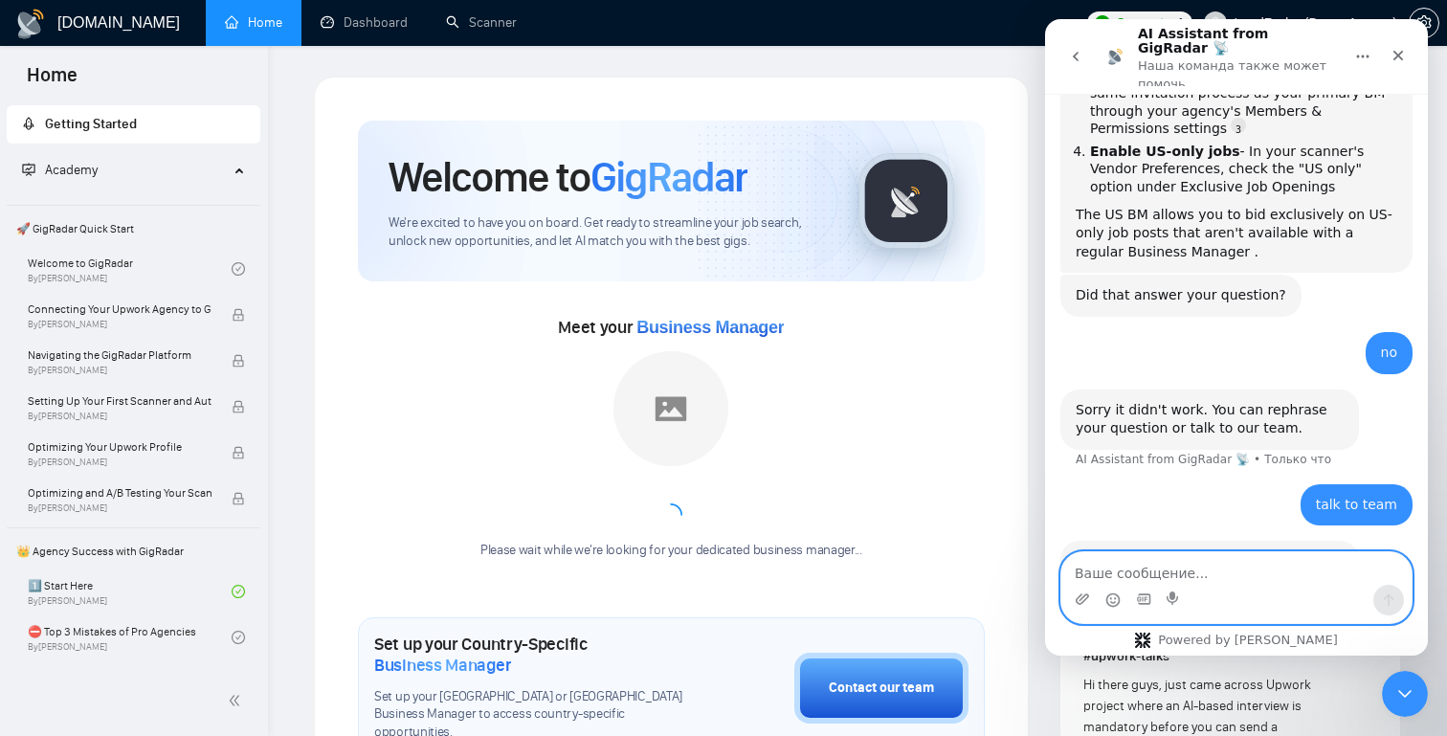
scroll to position [641, 0]
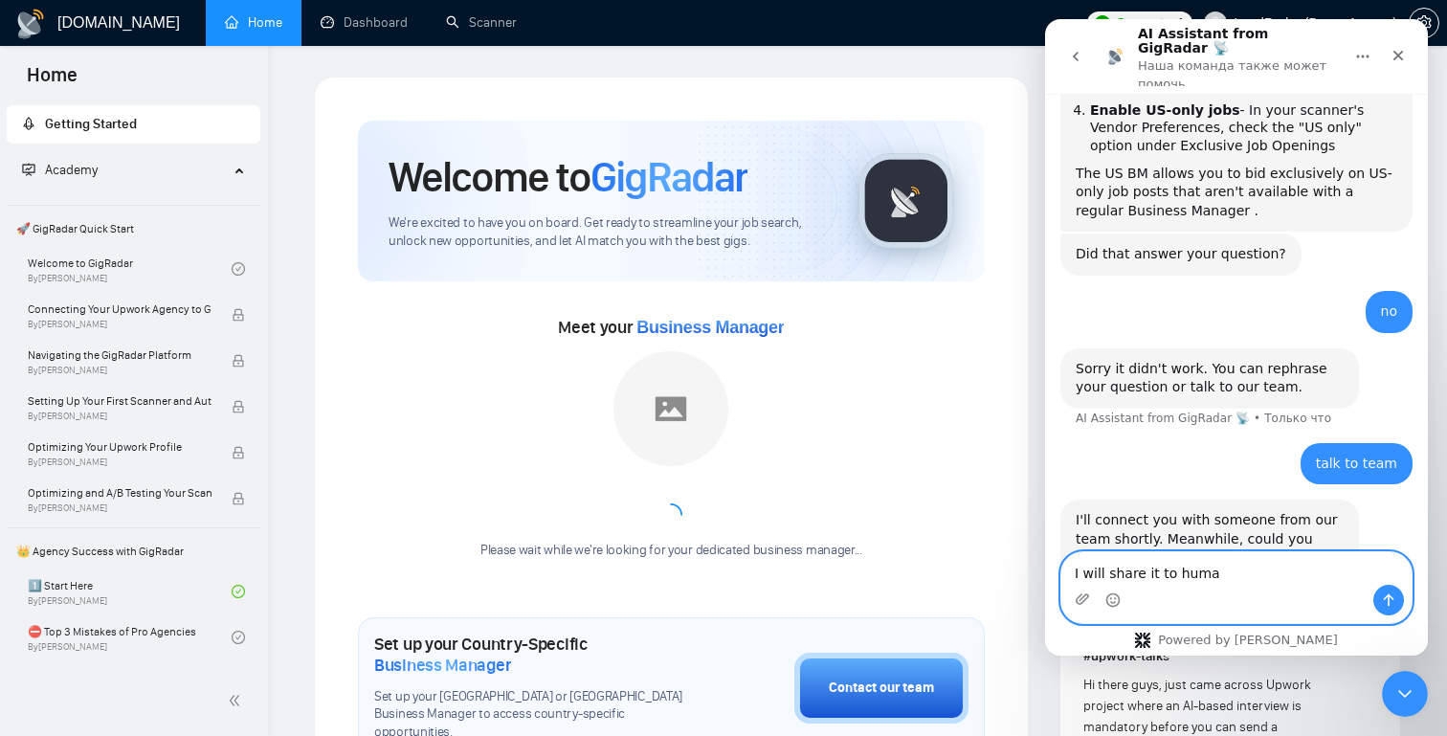
type textarea "I will share it to human"
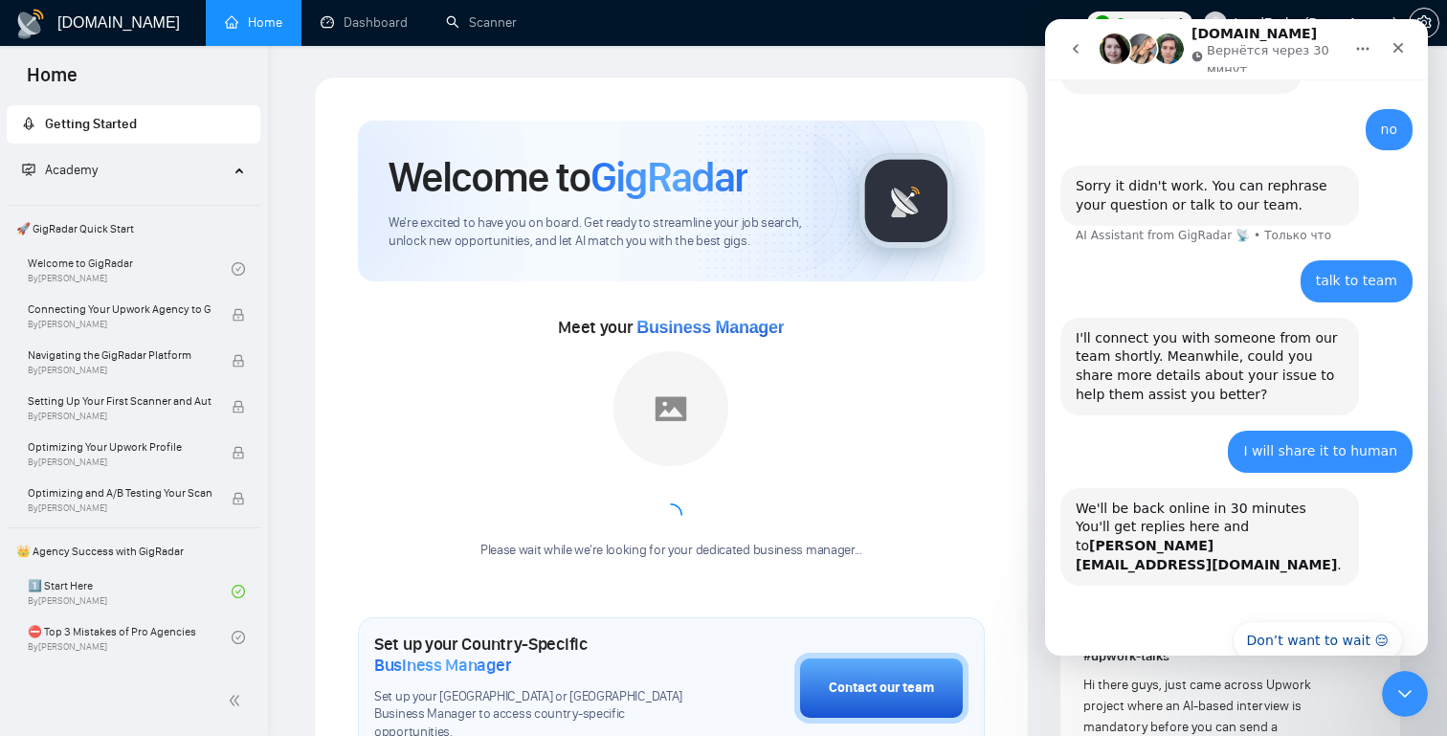
scroll to position [811, 0]
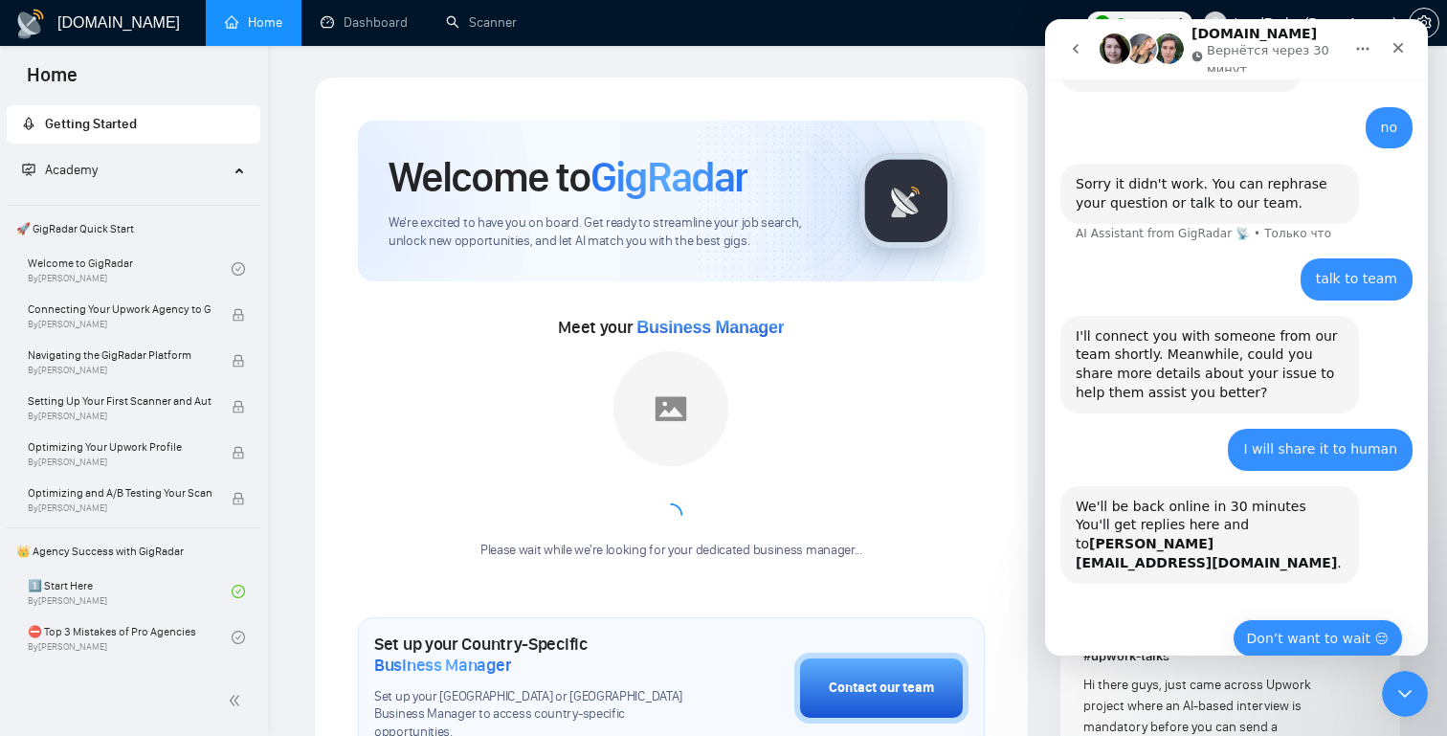
click at [1319, 619] on button "Don’t want to wait 😔" at bounding box center [1318, 638] width 170 height 38
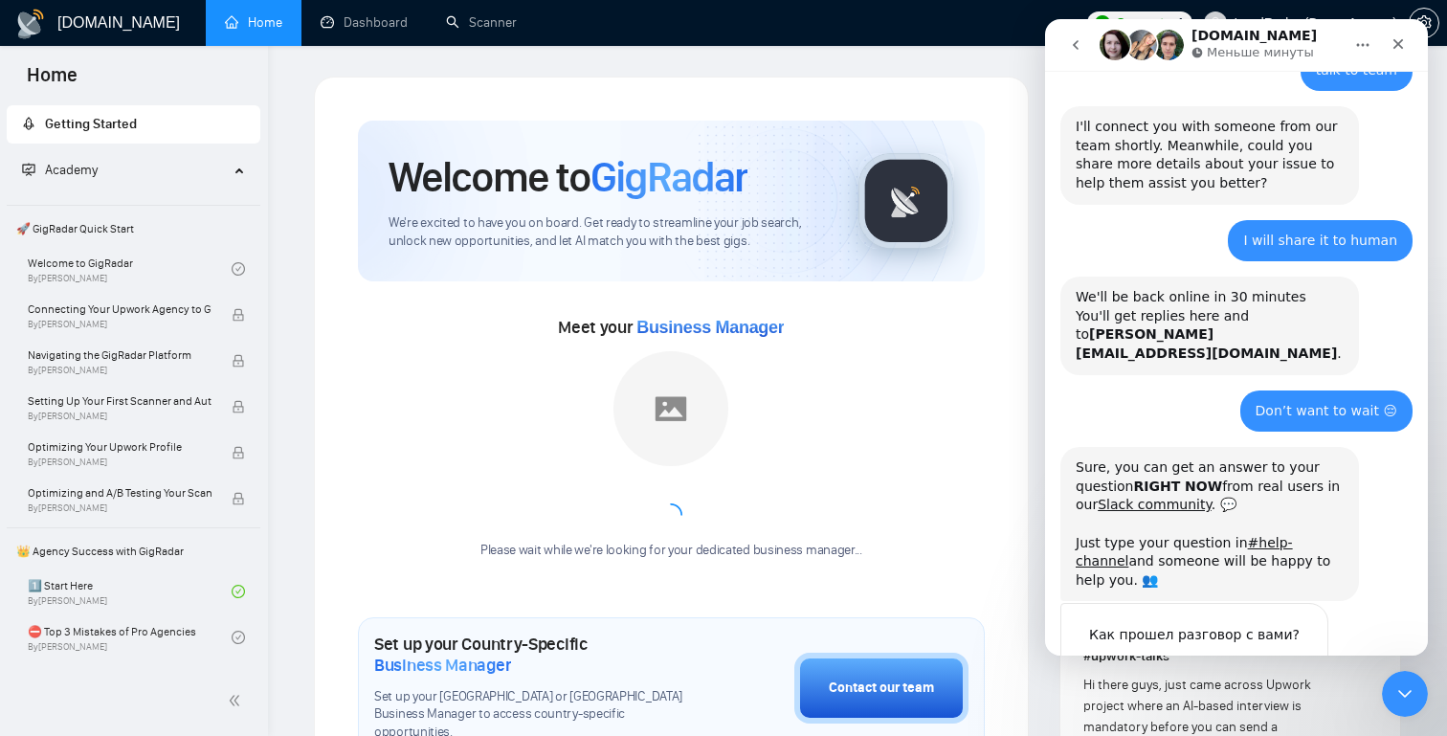
scroll to position [1003, 0]
